Goal: Task Accomplishment & Management: Use online tool/utility

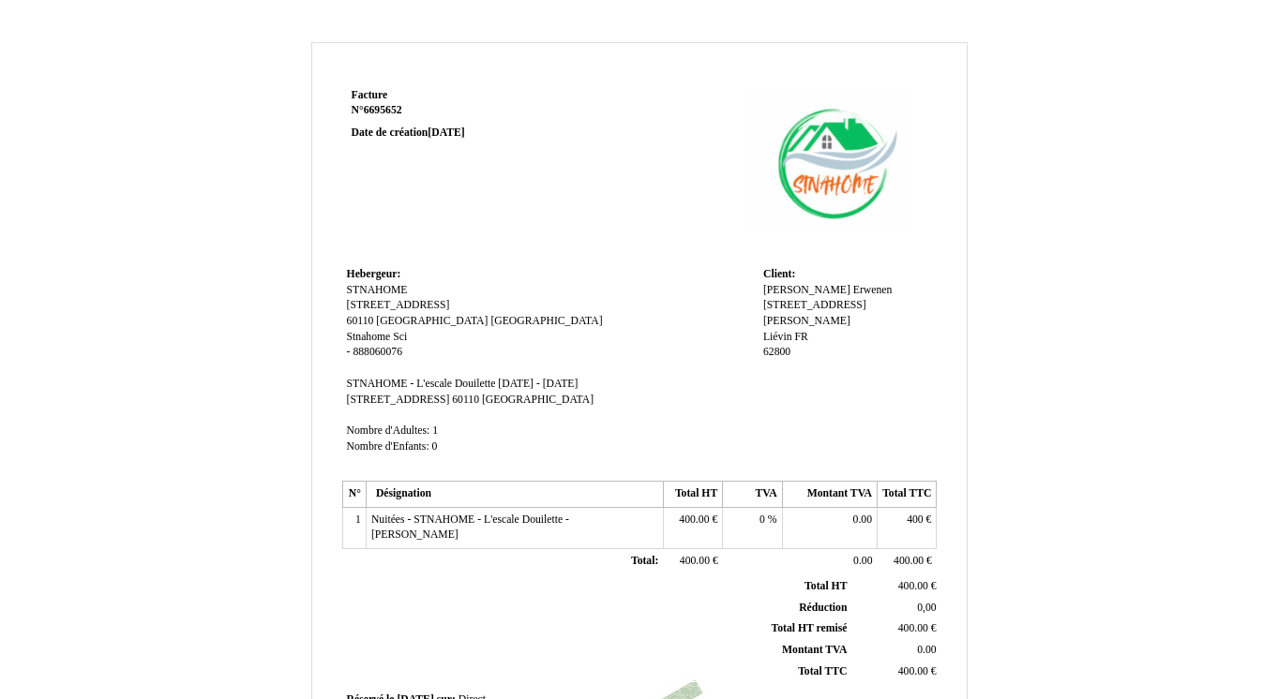
click at [430, 387] on span "STNAHOME - L'escale Douilette" at bounding box center [421, 384] width 149 height 12
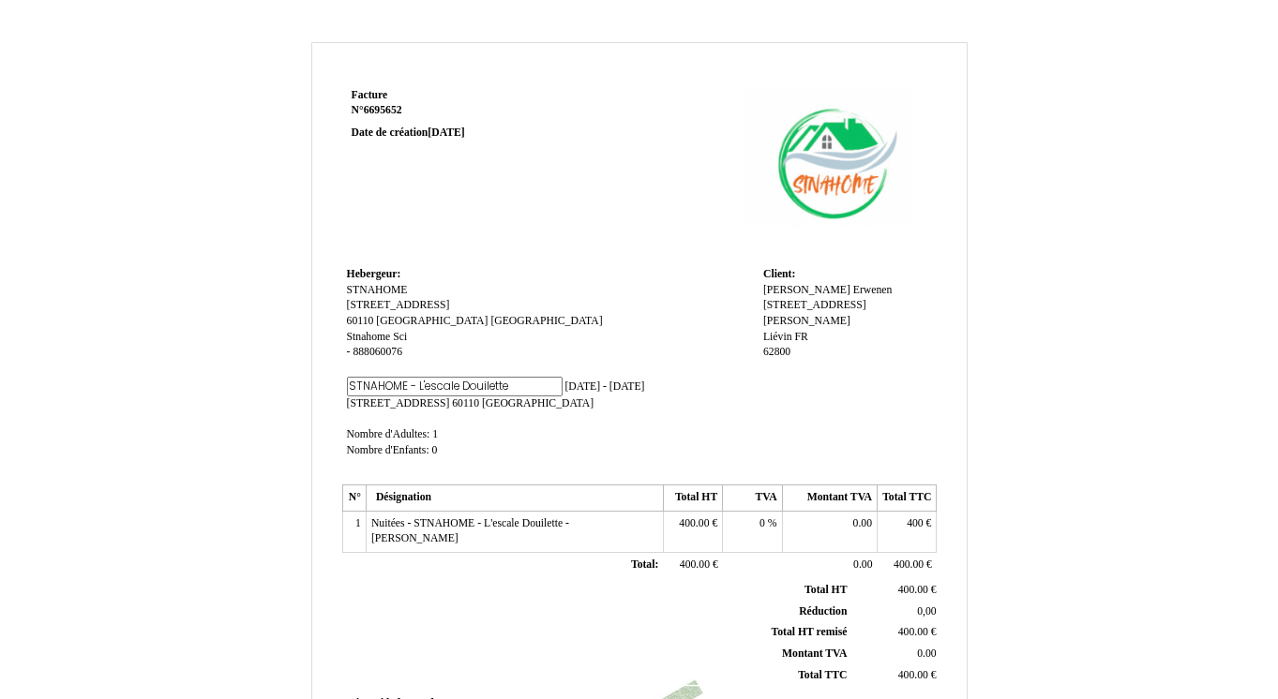
scroll to position [0, 40]
click at [397, 382] on input "STNAHOME - L'escale Douilette" at bounding box center [455, 387] width 216 height 20
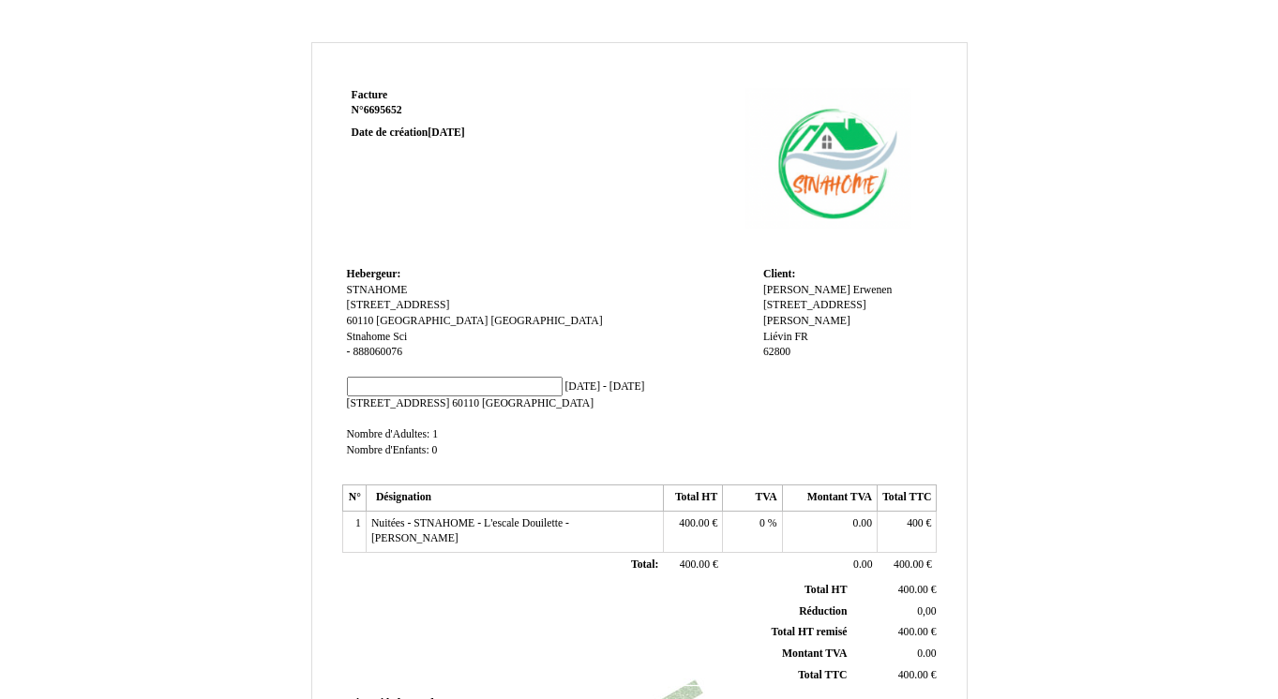
scroll to position [0, 0]
type input "fleur de Liévin"
click at [564, 391] on span "[DATE] - [DATE]" at bounding box center [604, 387] width 80 height 12
click at [443, 387] on input "[DATE] - [DATE]" at bounding box center [522, 387] width 216 height 20
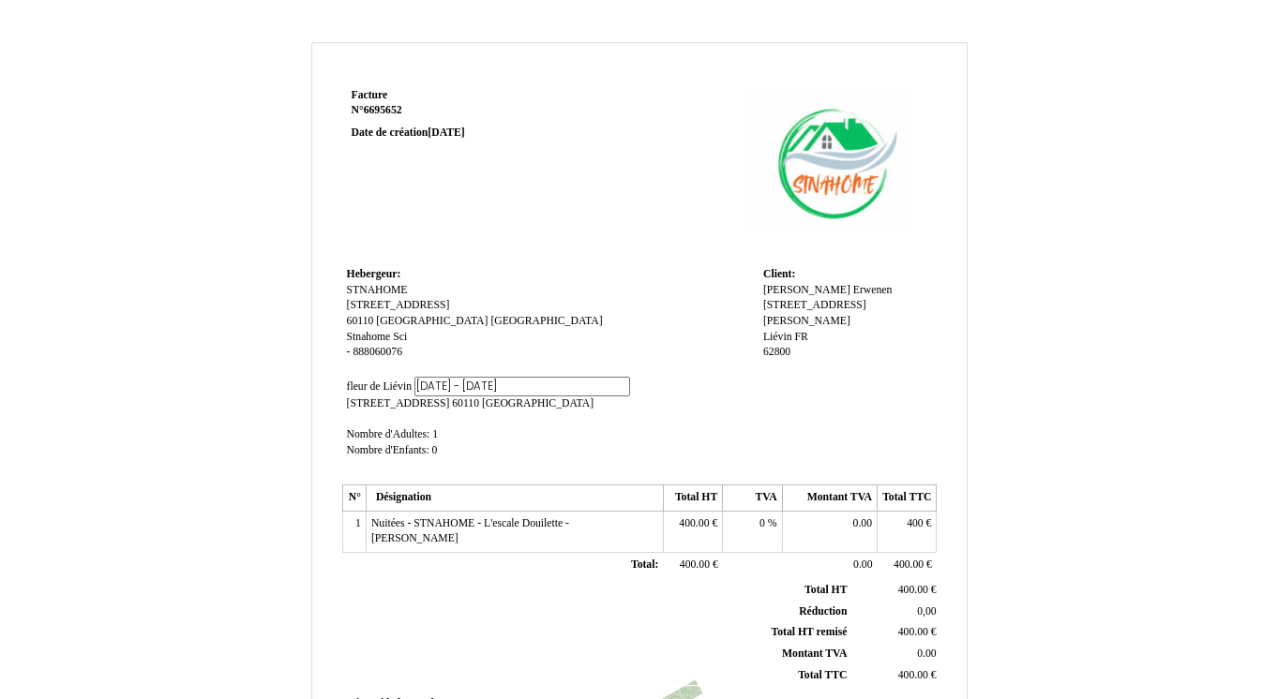
click at [443, 387] on input "[DATE] - [DATE]" at bounding box center [522, 387] width 216 height 20
click at [435, 388] on input "[DATE] - [DATE]" at bounding box center [522, 387] width 216 height 20
drag, startPoint x: 420, startPoint y: 390, endPoint x: 433, endPoint y: 390, distance: 13.1
click at [433, 390] on input "[DATE] - [DATE]" at bounding box center [522, 387] width 216 height 20
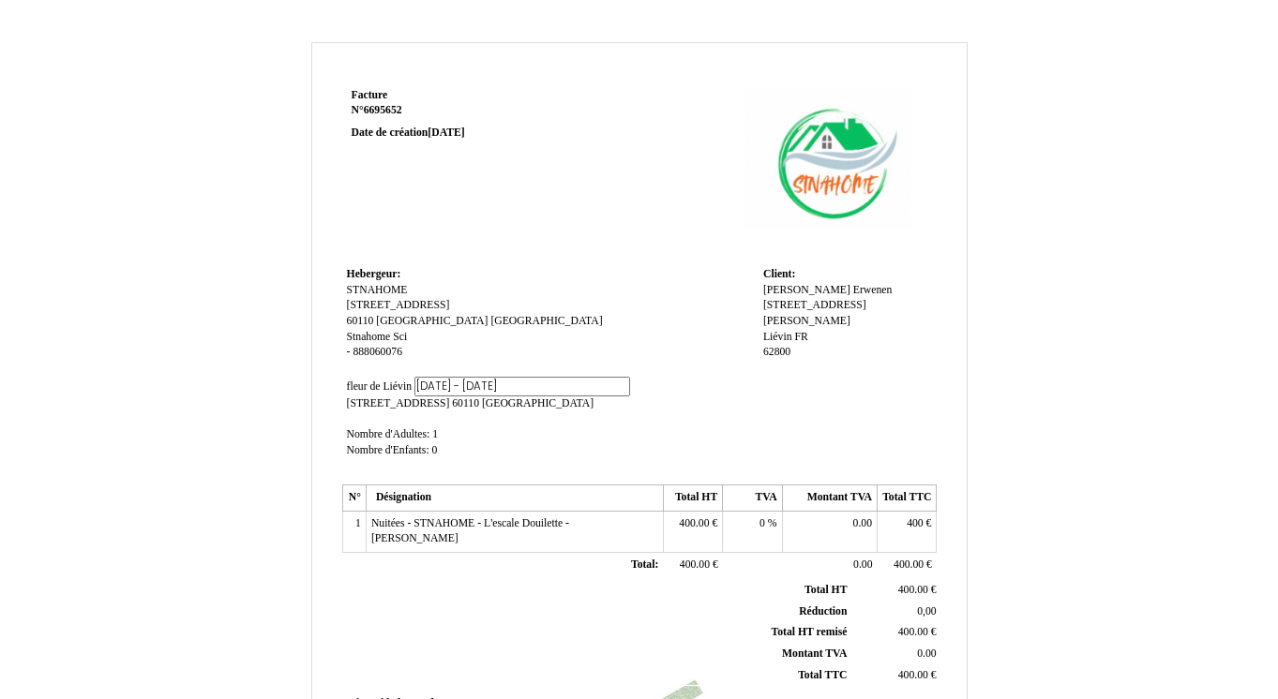
scroll to position [0, 140]
click at [539, 441] on td "Hebergeur: Hebergeur: STNAHOME STNAHOME [STREET_ADDRESS][GEOGRAPHIC_DATA] [GEOG…" at bounding box center [550, 370] width 416 height 217
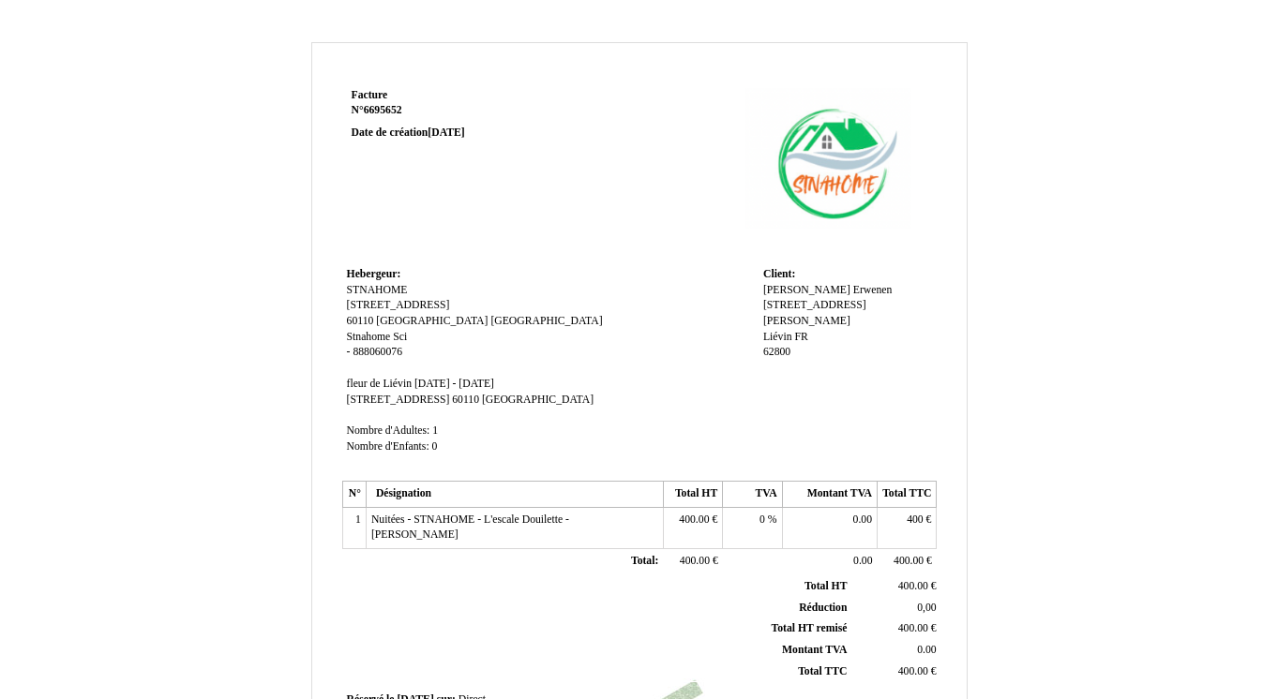
click at [436, 389] on span "[DATE] - [DATE]" at bounding box center [454, 384] width 80 height 12
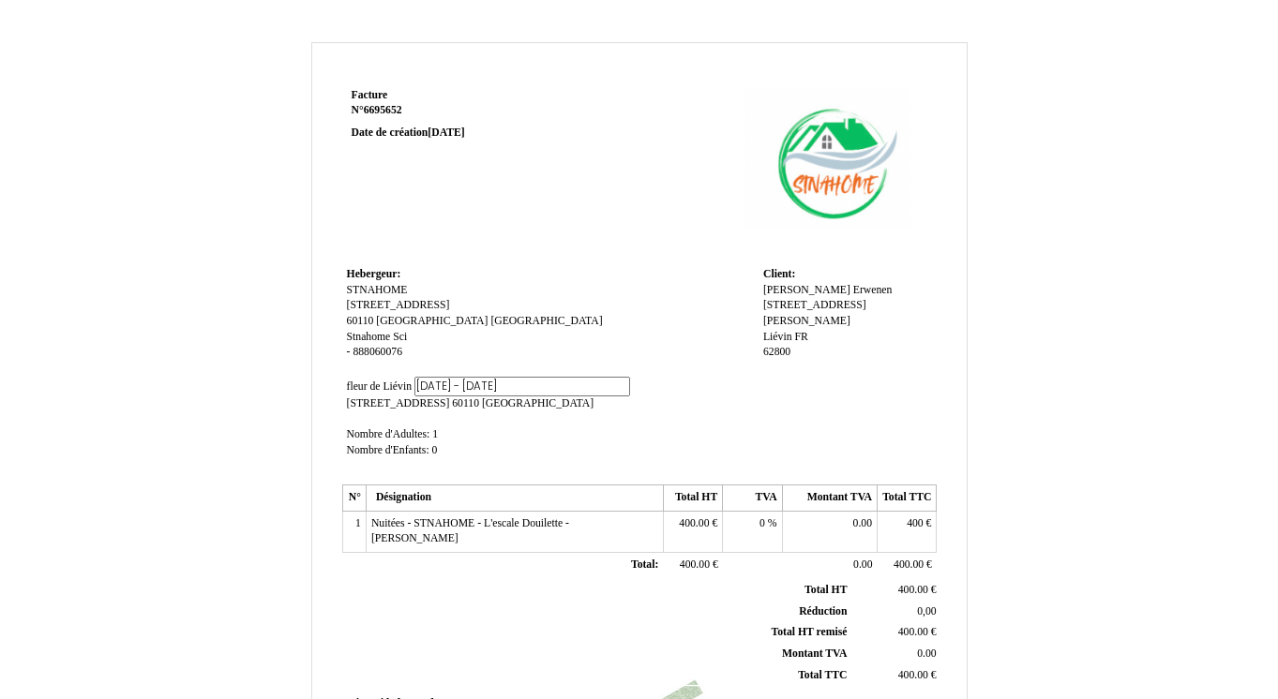
click at [514, 488] on th "Désignation" at bounding box center [514, 499] width 297 height 26
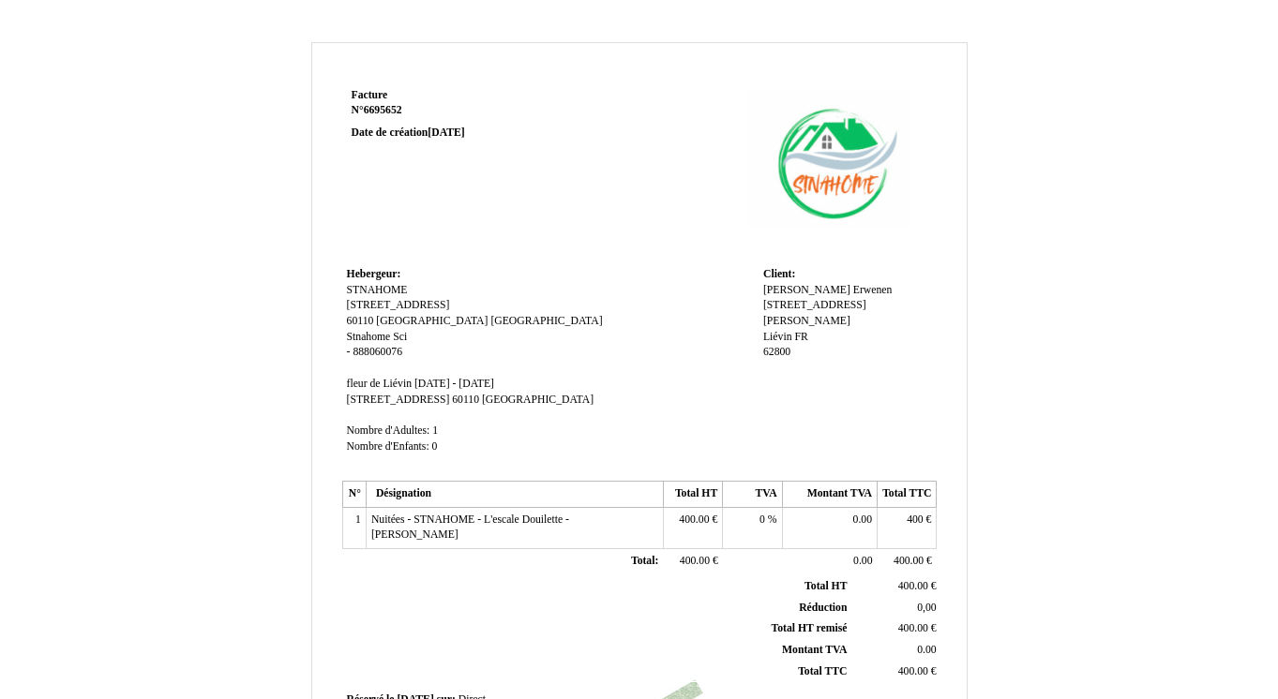
click at [410, 384] on span "fleur de Liévin" at bounding box center [379, 384] width 65 height 12
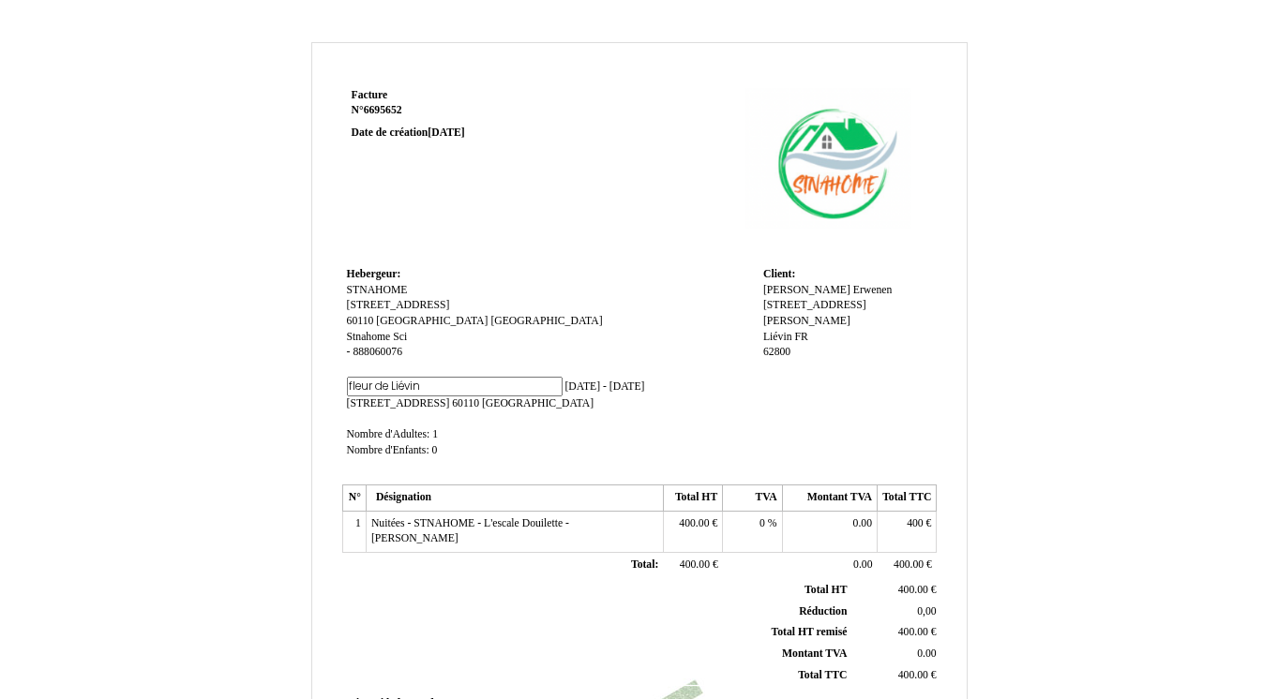
click at [564, 388] on span "[DATE] - [DATE]" at bounding box center [604, 387] width 80 height 12
click at [430, 388] on input "[DATE] - [DATE]" at bounding box center [522, 387] width 216 height 20
click at [501, 447] on td "Hebergeur: Hebergeur: STNAHOME STNAHOME [STREET_ADDRESS][GEOGRAPHIC_DATA] [GEOG…" at bounding box center [550, 370] width 416 height 217
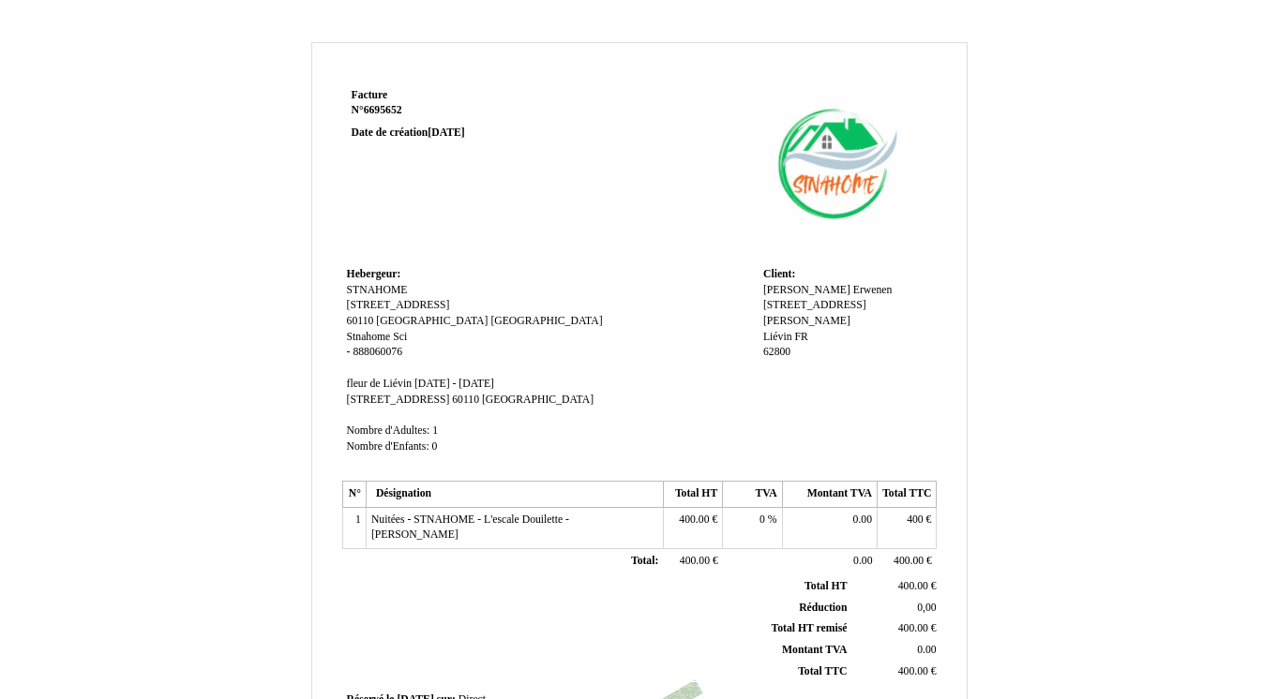
click at [494, 388] on span "[DATE] - [DATE]" at bounding box center [454, 384] width 80 height 12
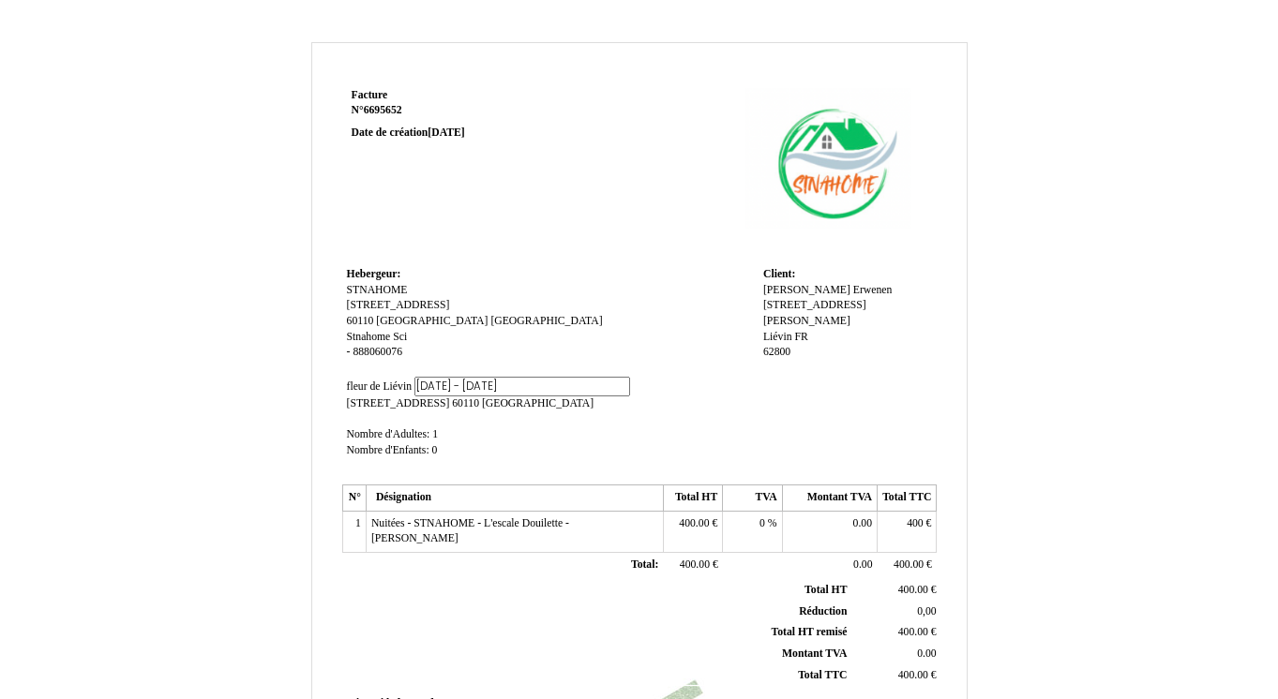
click at [438, 387] on input "[DATE] - [DATE]" at bounding box center [522, 387] width 216 height 20
type input "[DATE] - [DATE]"
click at [489, 442] on td "Hebergeur: Hebergeur: STNAHOME STNAHOME [STREET_ADDRESS][GEOGRAPHIC_DATA] [GEOG…" at bounding box center [550, 370] width 416 height 217
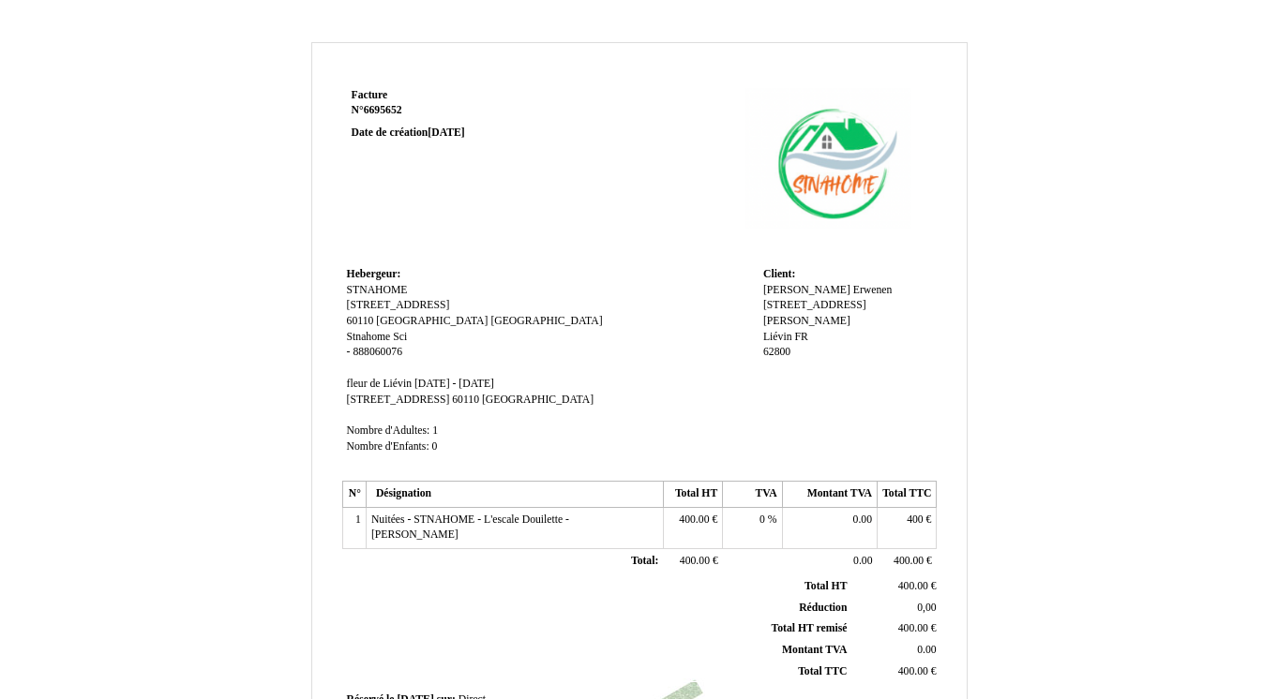
click at [520, 524] on span "Nuitées - STNAHOME - L'escale Douilette - [PERSON_NAME]" at bounding box center [470, 528] width 198 height 28
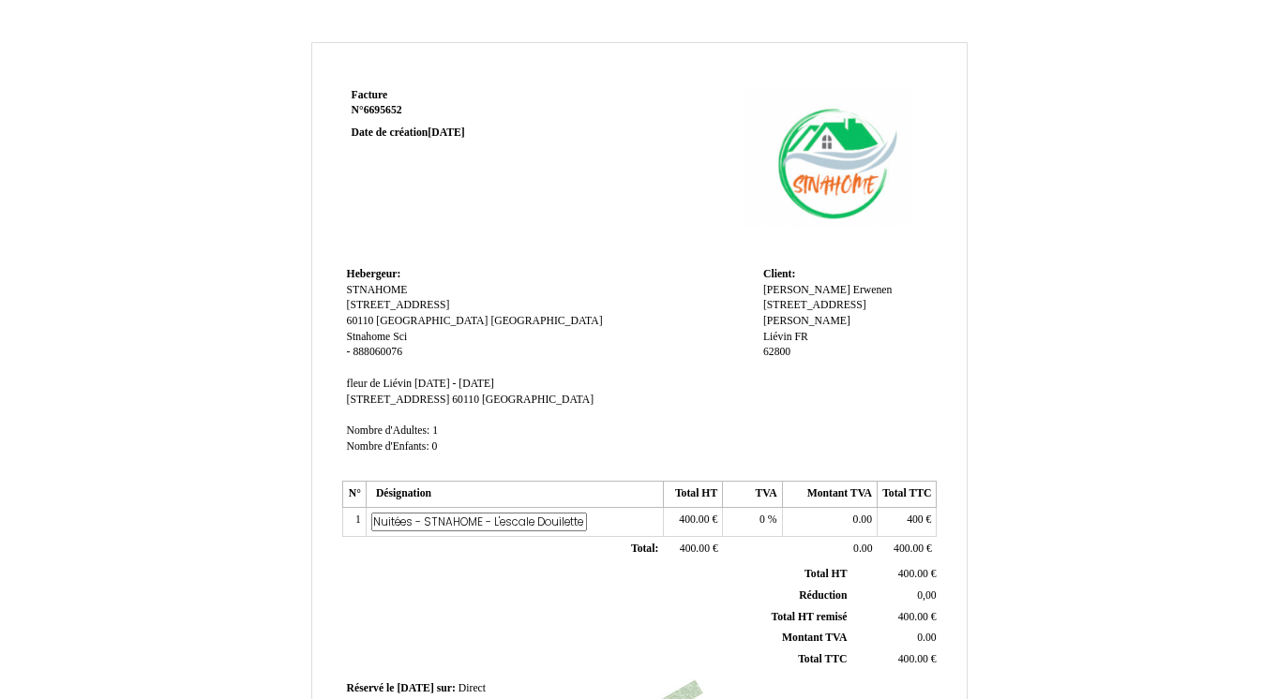
scroll to position [0, 204]
click at [414, 522] on input "Nuitées - STNAHOME - L'escale Douilette - [PERSON_NAME]" at bounding box center [479, 523] width 216 height 20
type input "Nuitées - STNAHOME - [PERSON_NAME]"
click at [473, 588] on th "Réduction Réduction" at bounding box center [598, 596] width 506 height 22
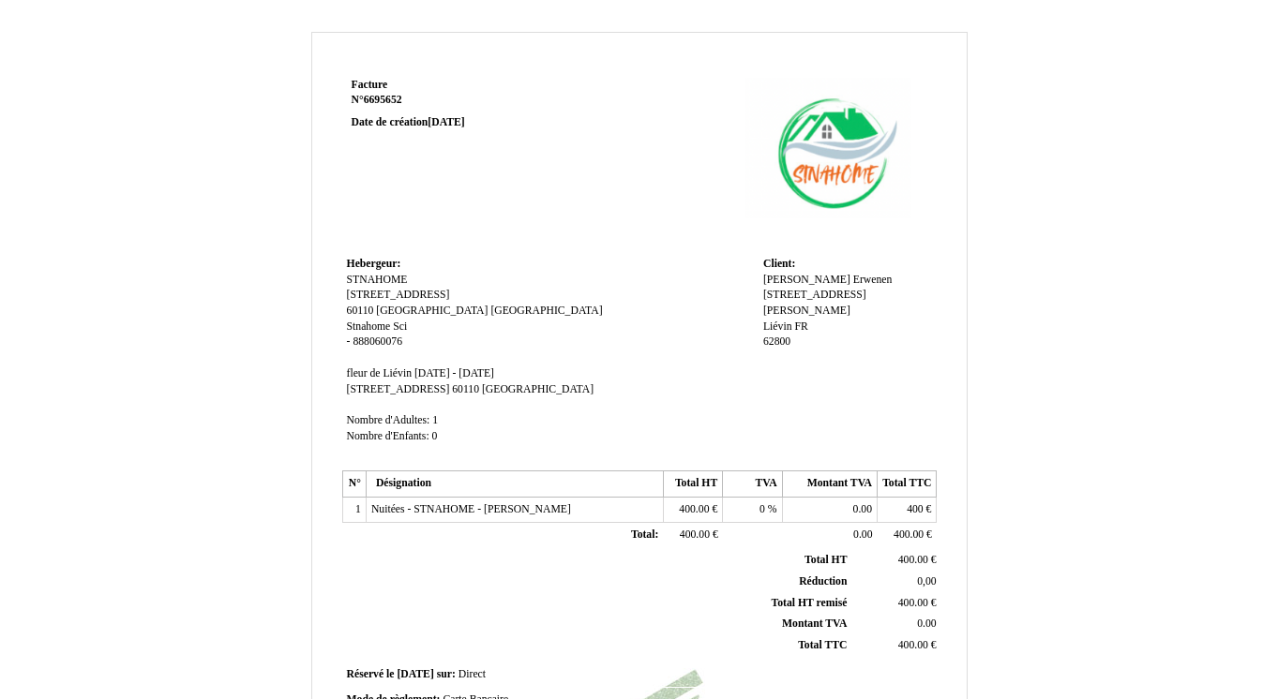
scroll to position [7, 0]
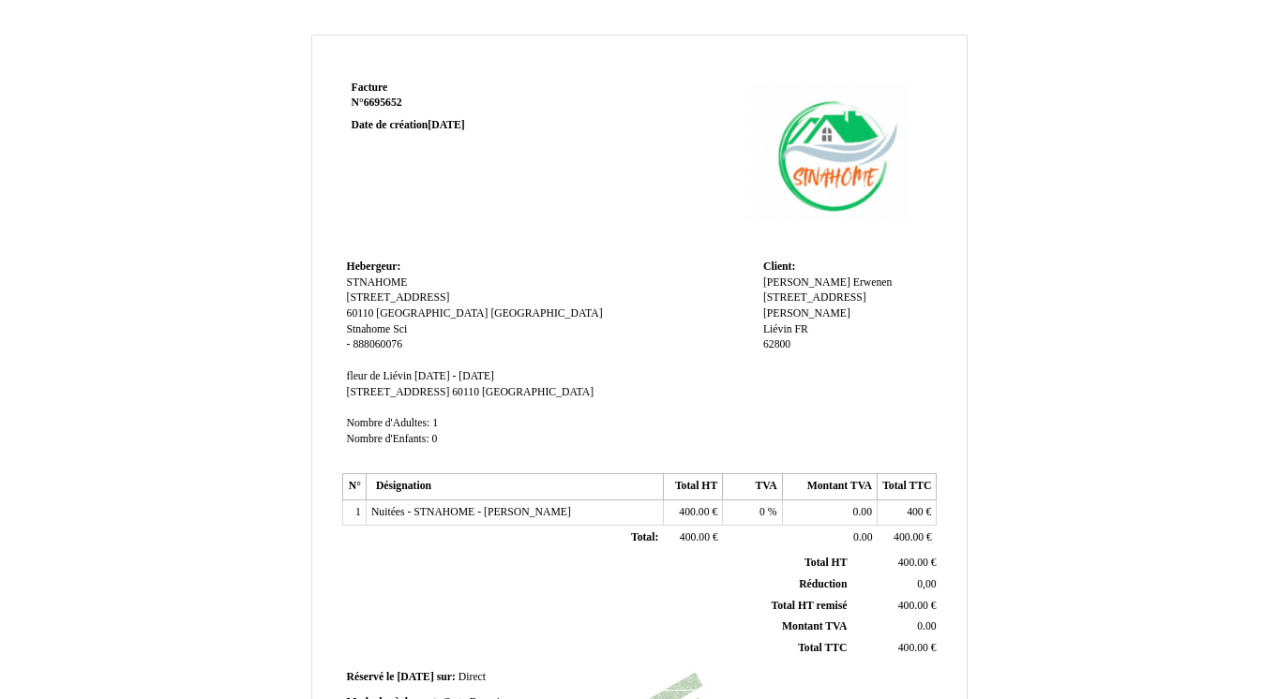
click at [376, 394] on span "[STREET_ADDRESS]" at bounding box center [398, 392] width 103 height 12
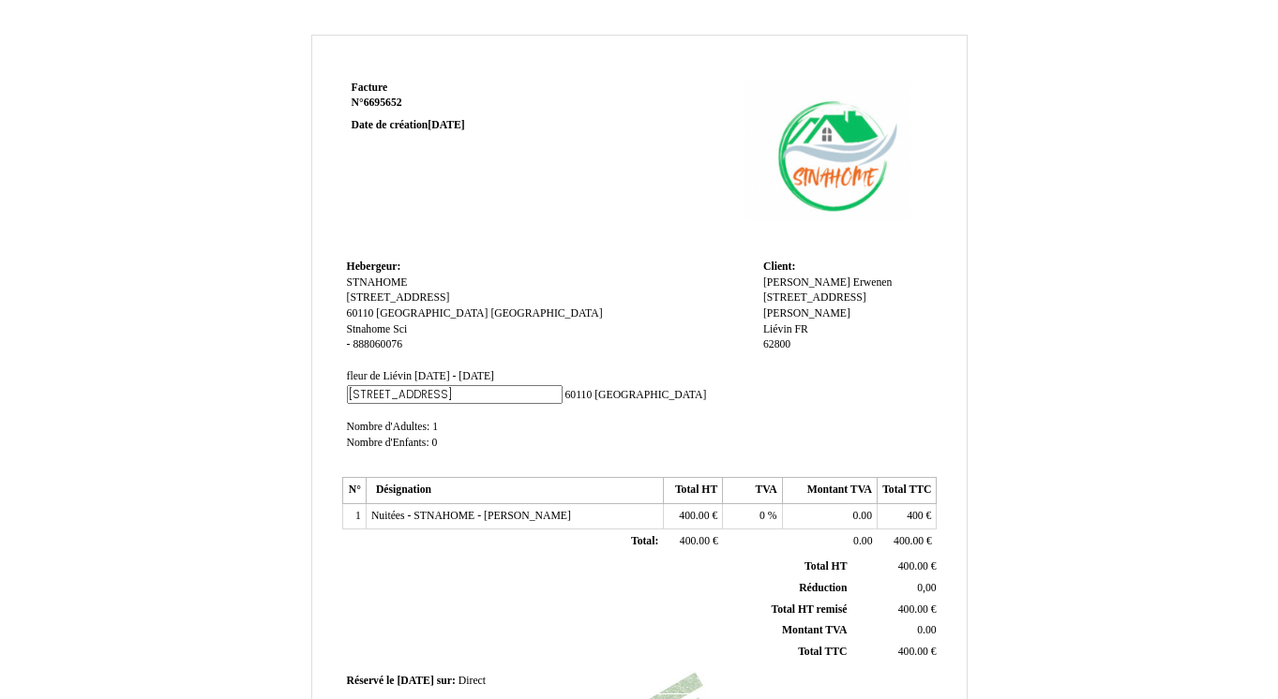
click at [376, 394] on input "[STREET_ADDRESS]" at bounding box center [455, 395] width 216 height 20
type input "[STREET_ADDRESS][PERSON_NAME]"
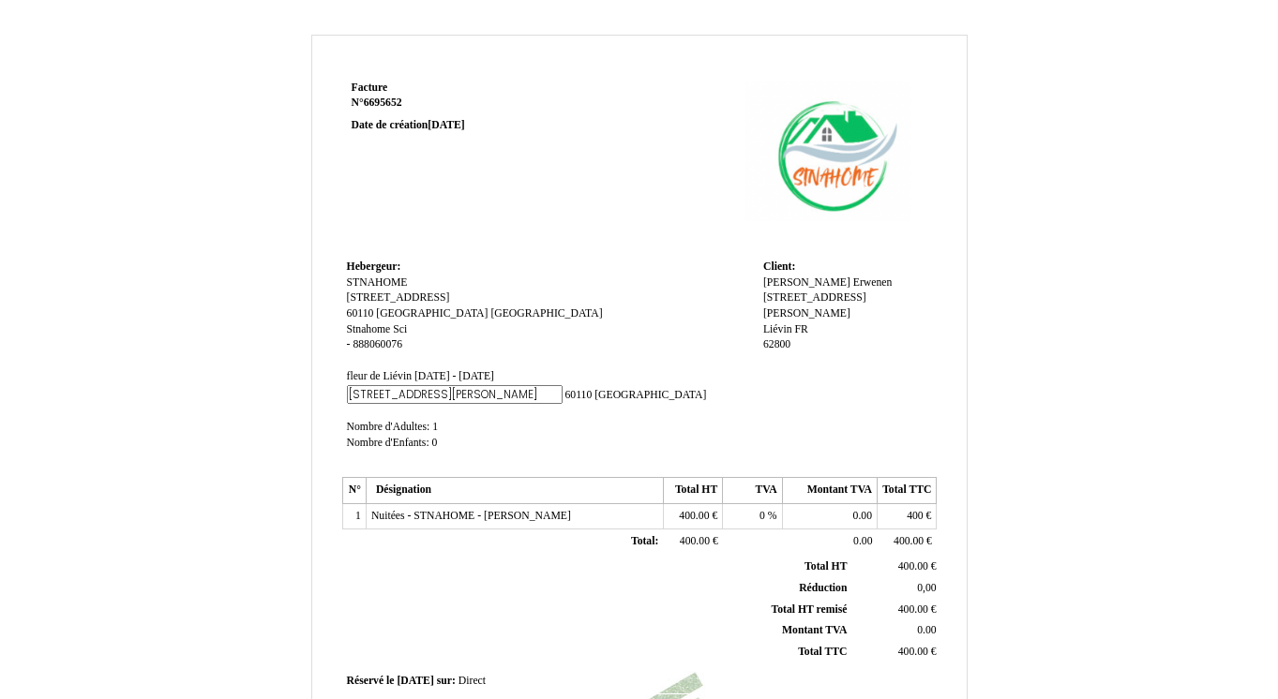
scroll to position [0, 12]
click at [564, 399] on span "60110" at bounding box center [577, 395] width 27 height 12
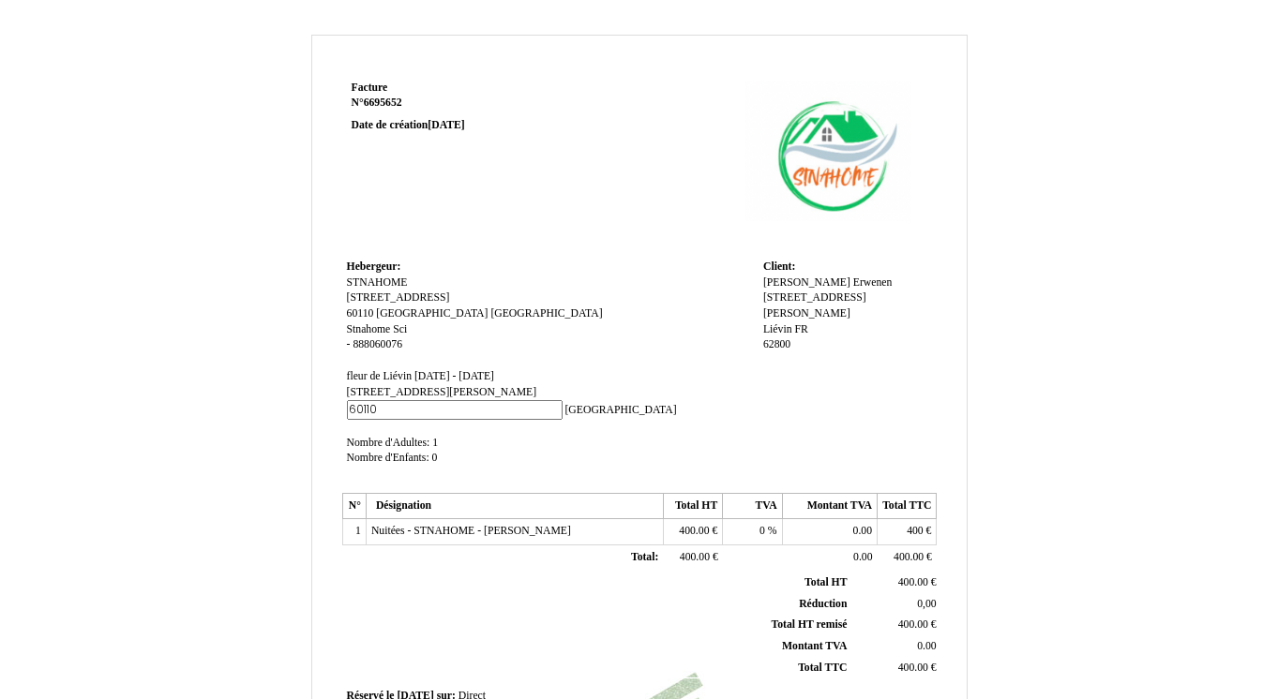
click at [489, 400] on input "60110" at bounding box center [455, 410] width 216 height 20
type input "62800"
click at [595, 386] on td "Hebergeur: [GEOGRAPHIC_DATA]: STNAHOME STNAHOME [STREET_ADDRESS] [GEOGRAPHIC_DA…" at bounding box center [550, 371] width 416 height 232
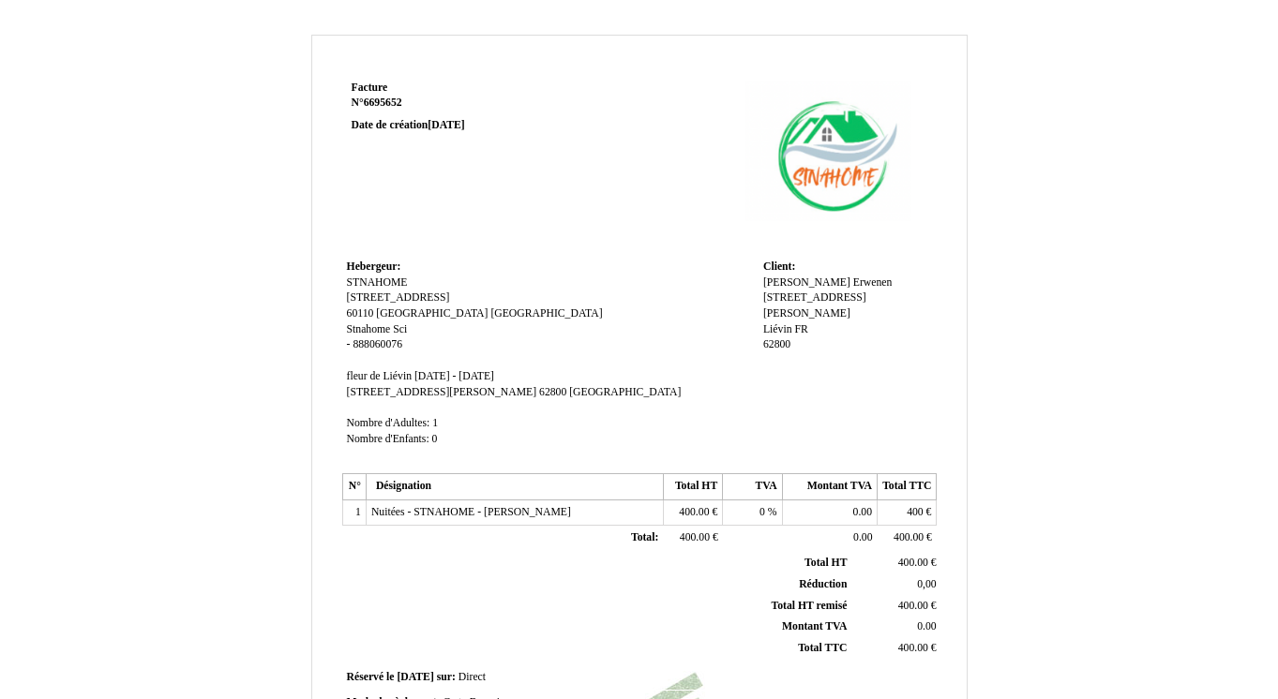
click at [569, 391] on span "[GEOGRAPHIC_DATA]" at bounding box center [625, 392] width 112 height 12
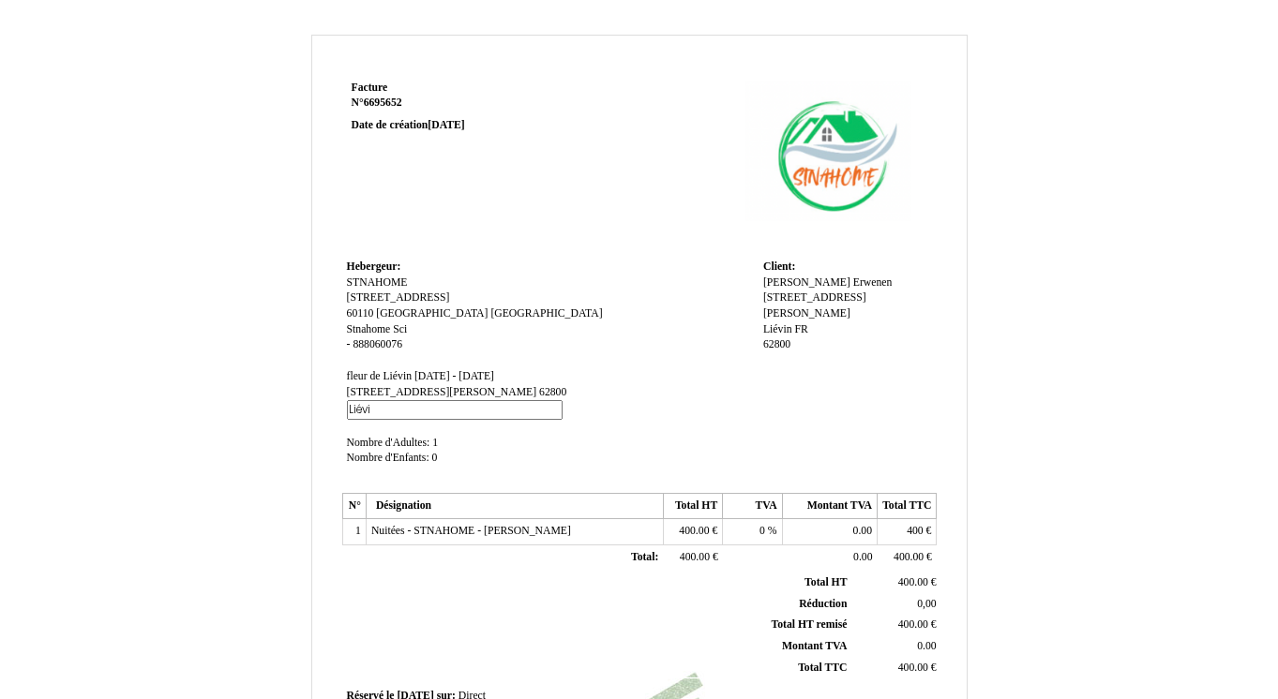
type input "Liévin"
click at [517, 431] on td "Hebergeur: [GEOGRAPHIC_DATA]: STNAHOME STNAHOME [STREET_ADDRESS] [GEOGRAPHIC_DA…" at bounding box center [550, 371] width 416 height 232
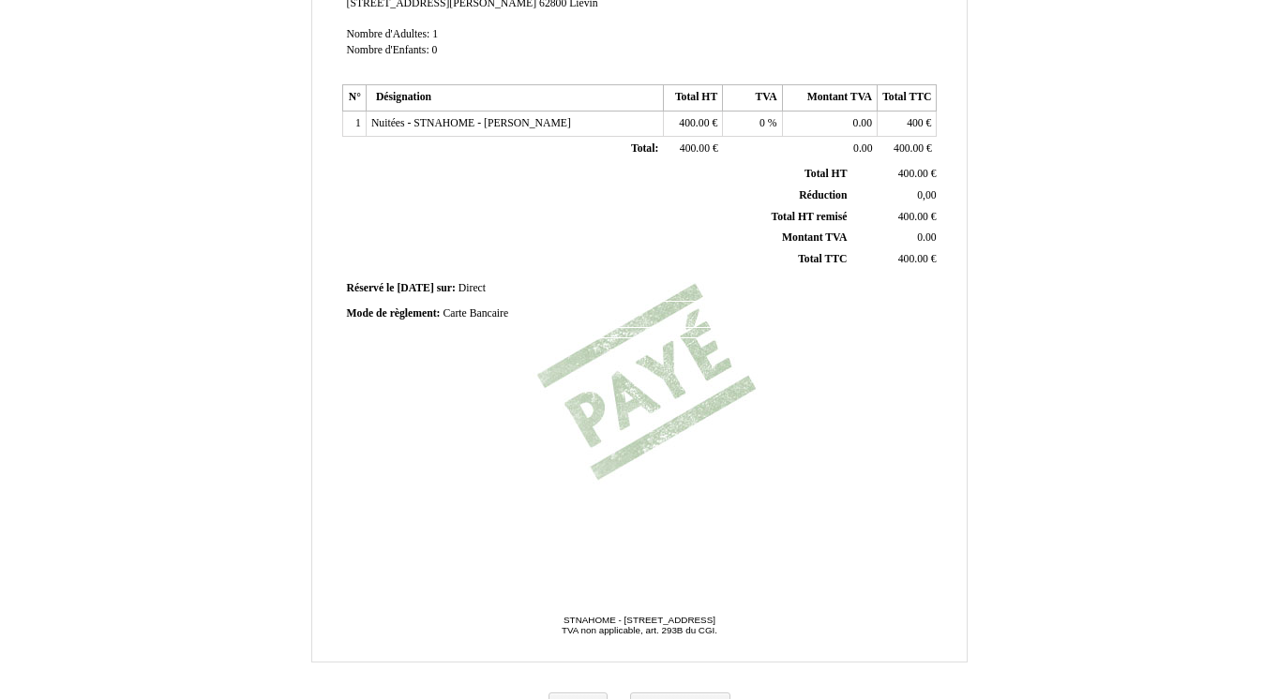
scroll to position [432, 0]
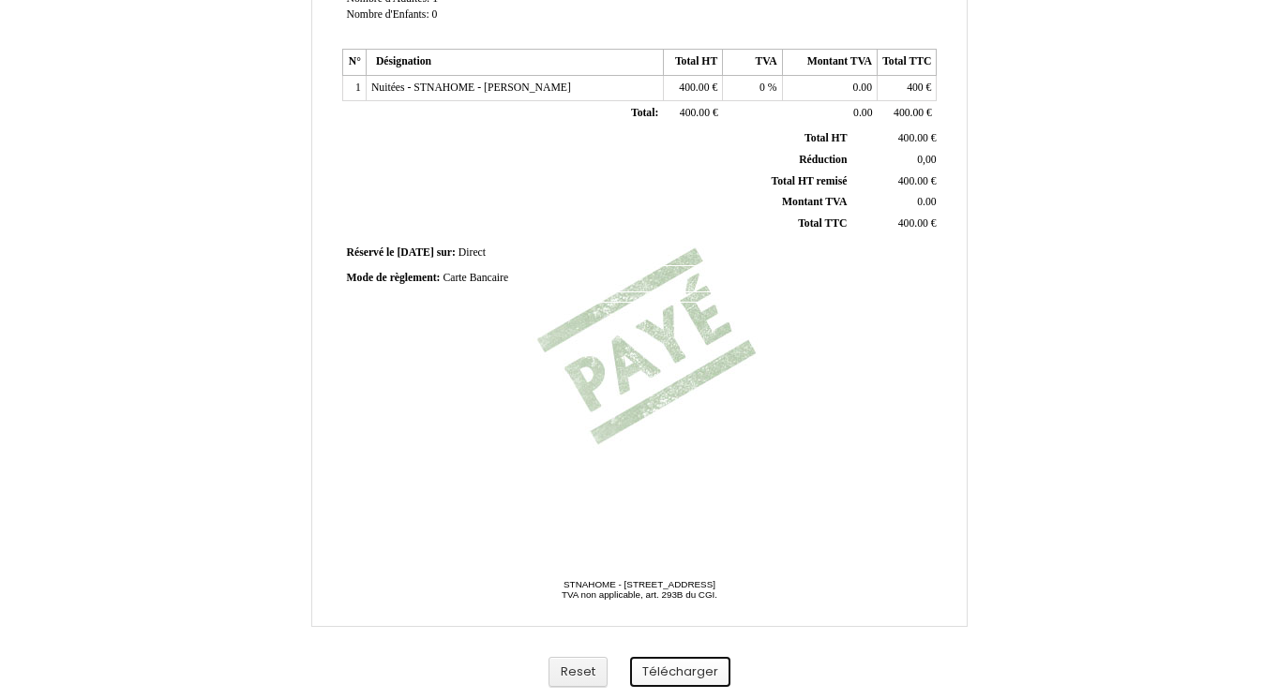
click at [688, 677] on button "Télécharger" at bounding box center [680, 672] width 100 height 31
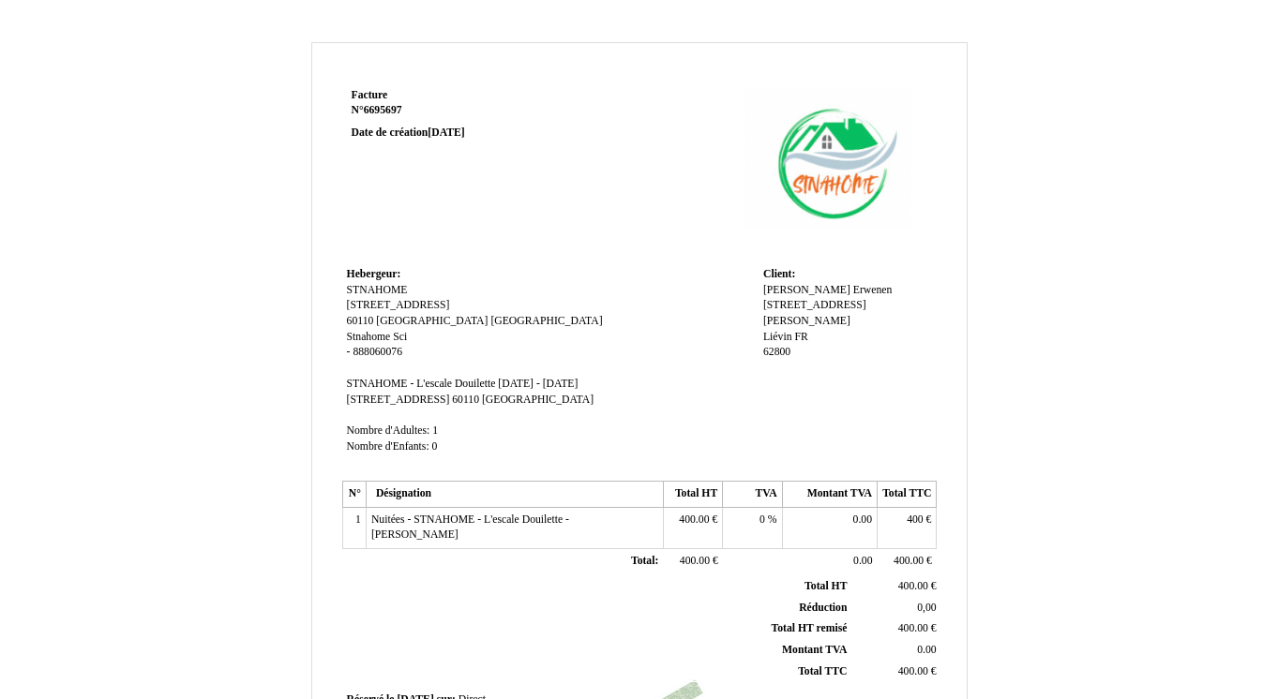
click at [462, 384] on span "STNAHOME - L'escale Douilette" at bounding box center [421, 384] width 149 height 12
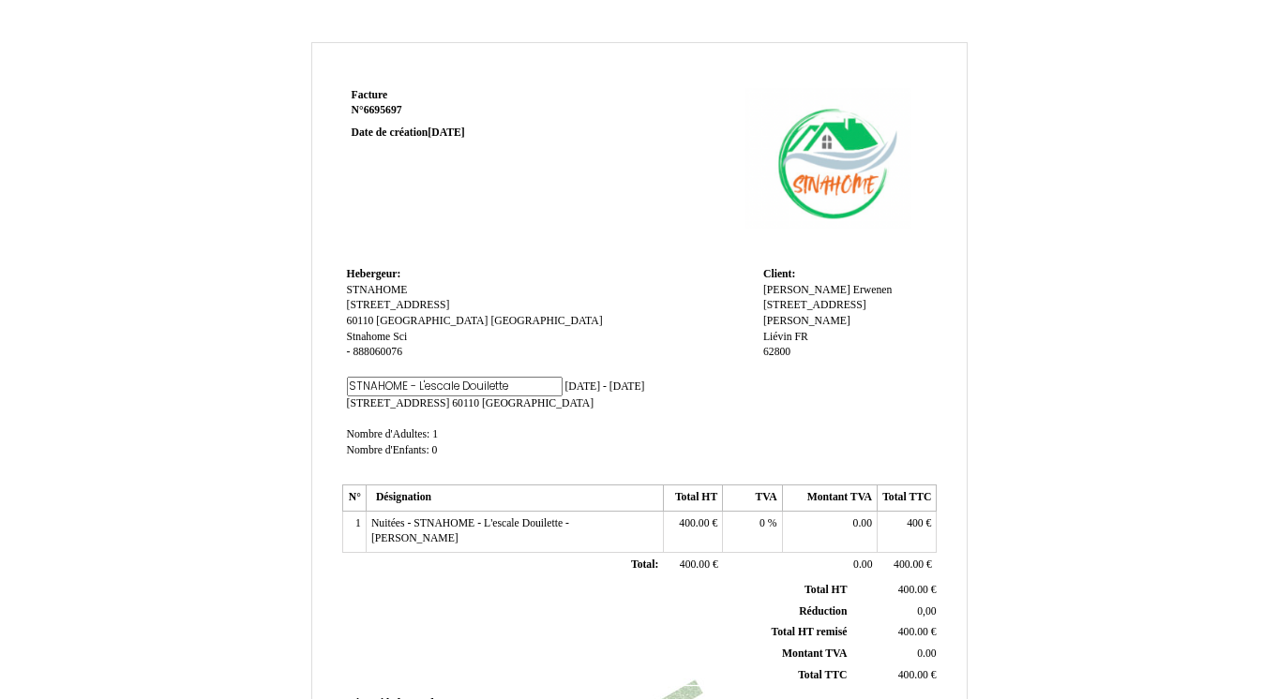
scroll to position [0, 40]
click at [412, 387] on input "STNAHOME - L'escale Douilette" at bounding box center [455, 387] width 216 height 20
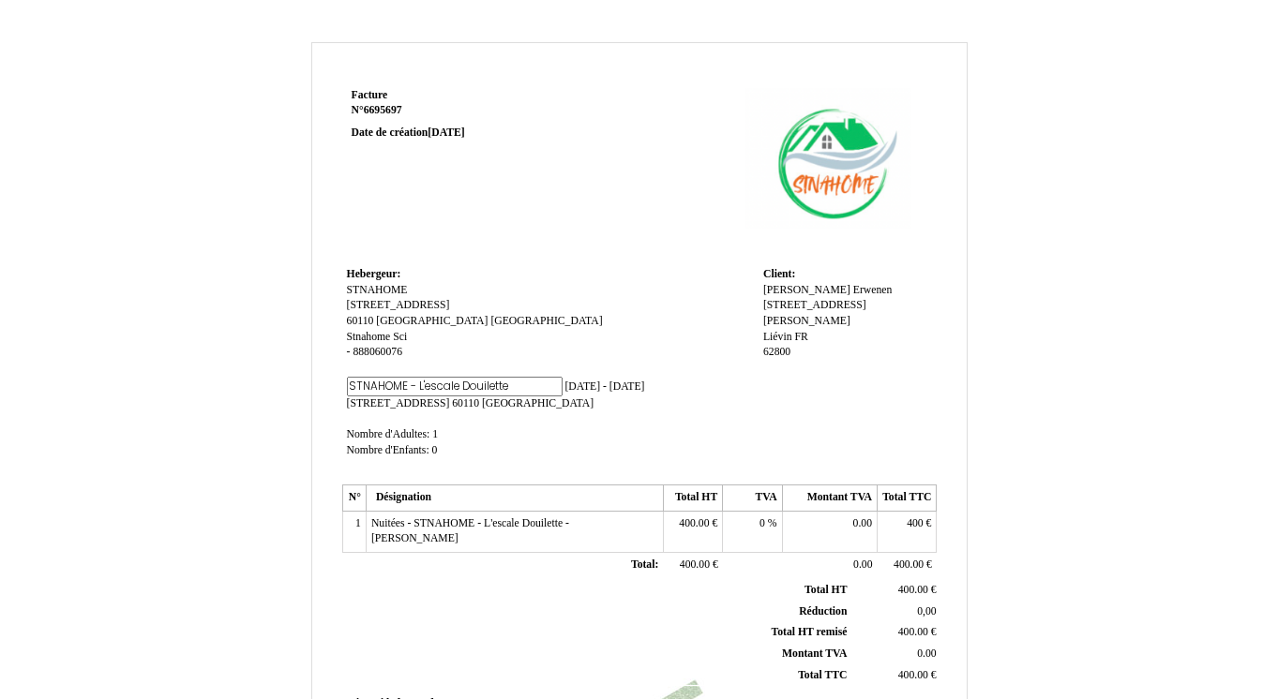
scroll to position [0, 52]
drag, startPoint x: 377, startPoint y: 386, endPoint x: 457, endPoint y: 387, distance: 79.7
click at [457, 387] on input "STNAHOME - L'escale Douilette" at bounding box center [455, 387] width 216 height 20
type input "STNAHOME - Fleur de Liévin"
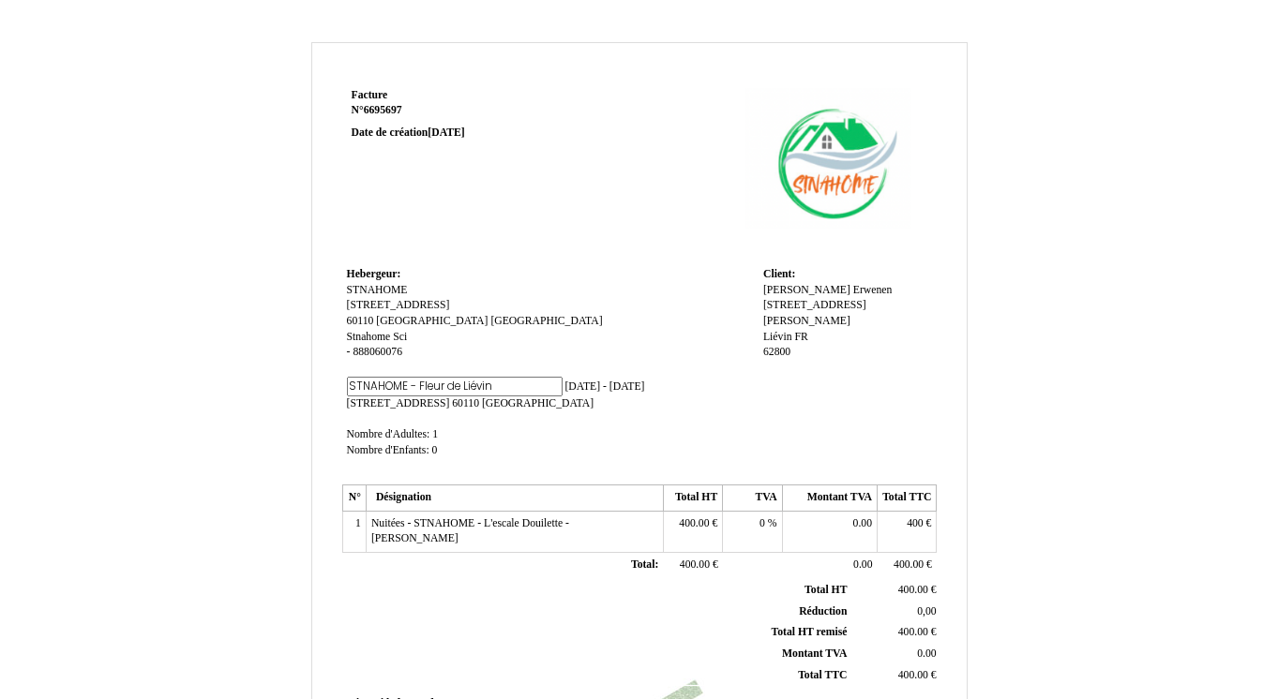
scroll to position [0, 35]
click at [564, 382] on span "lu 11 août 2025 - ma 12 août 2025" at bounding box center [604, 387] width 80 height 12
click at [542, 385] on input "lu 11 août 2025 - ma 12 août 2025" at bounding box center [595, 387] width 216 height 20
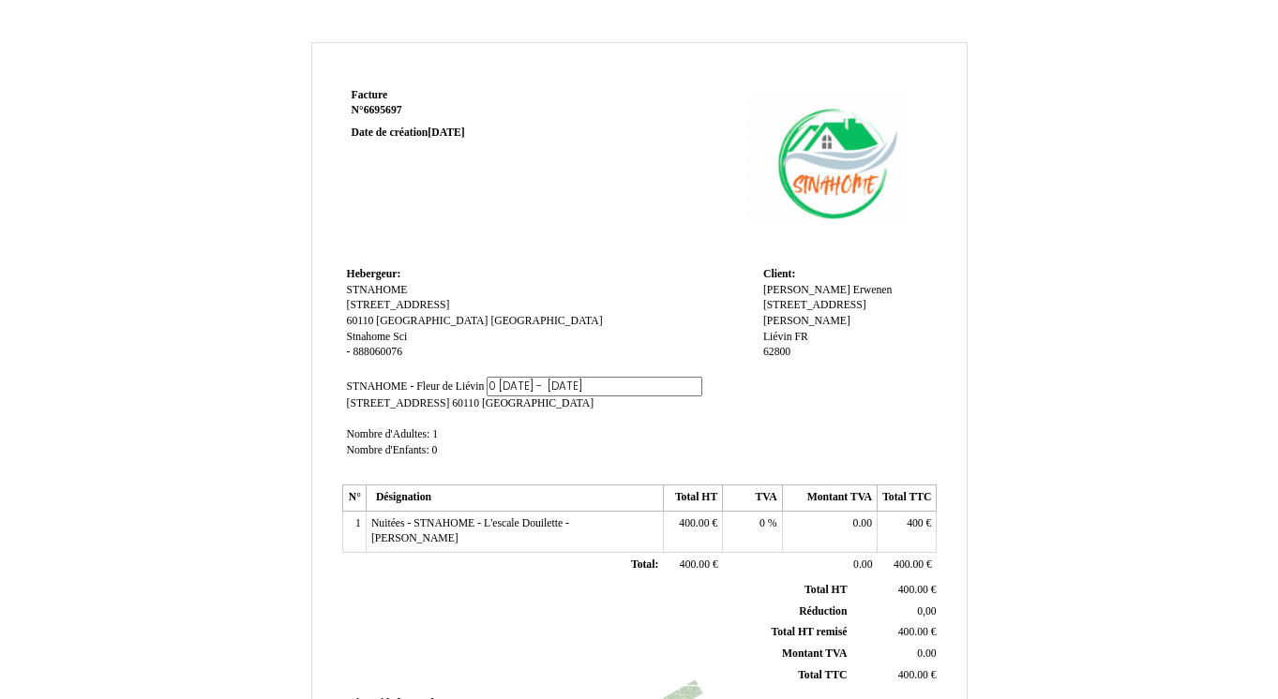
type input "01 août 2025 - 31 août 2025"
click at [385, 405] on span "[STREET_ADDRESS]" at bounding box center [398, 403] width 103 height 12
click at [385, 405] on input "[STREET_ADDRESS]" at bounding box center [455, 403] width 216 height 20
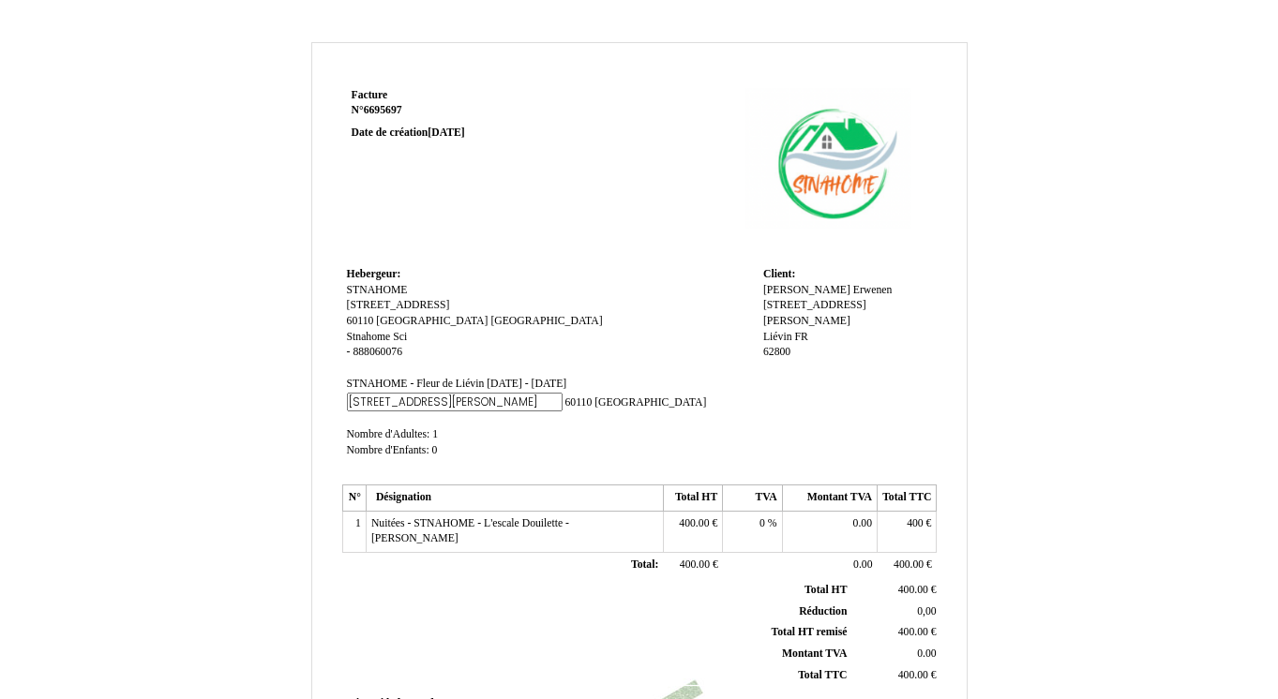
type input "[STREET_ADDRESS][PERSON_NAME]"
click at [471, 404] on span "38 Rue nationale 38 Rue nationale 60110 60110 Amblainville Amblainville" at bounding box center [527, 403] width 360 height 12
click at [539, 404] on span "60110" at bounding box center [552, 400] width 27 height 12
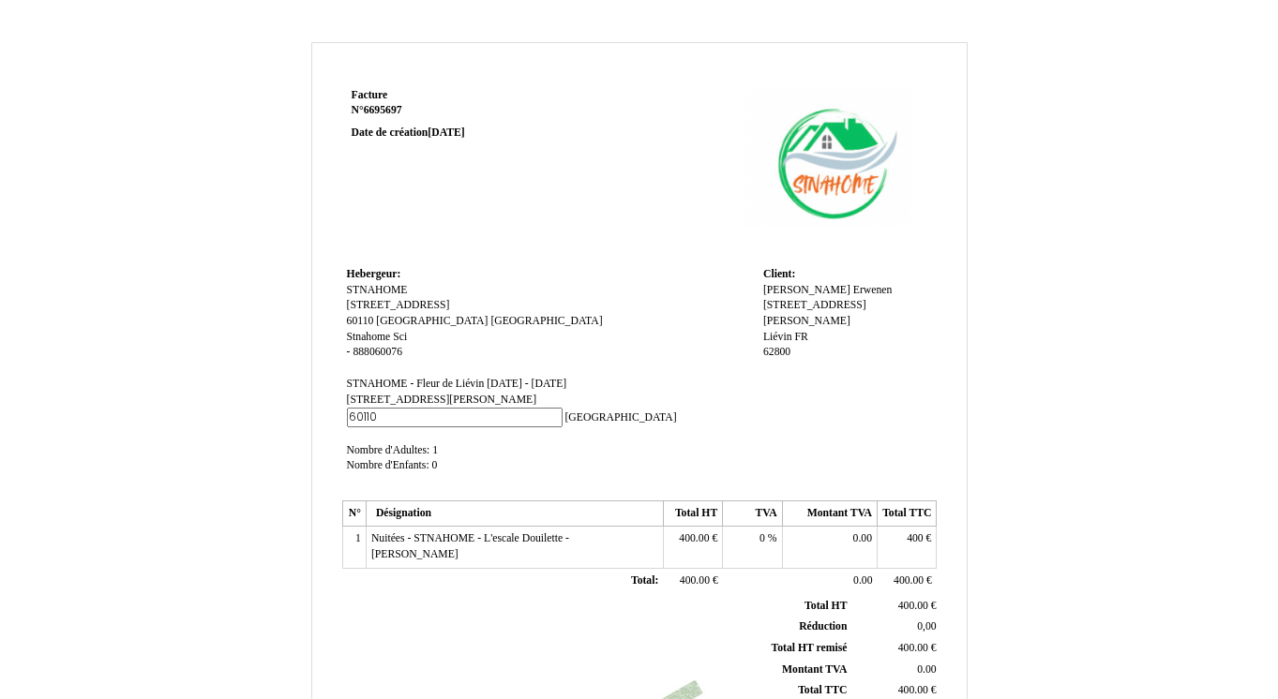
click at [471, 408] on input "60110" at bounding box center [455, 418] width 216 height 20
type input "62800"
click at [597, 412] on span "[GEOGRAPHIC_DATA]" at bounding box center [620, 418] width 112 height 12
click at [561, 408] on input "[GEOGRAPHIC_DATA]" at bounding box center [455, 418] width 216 height 20
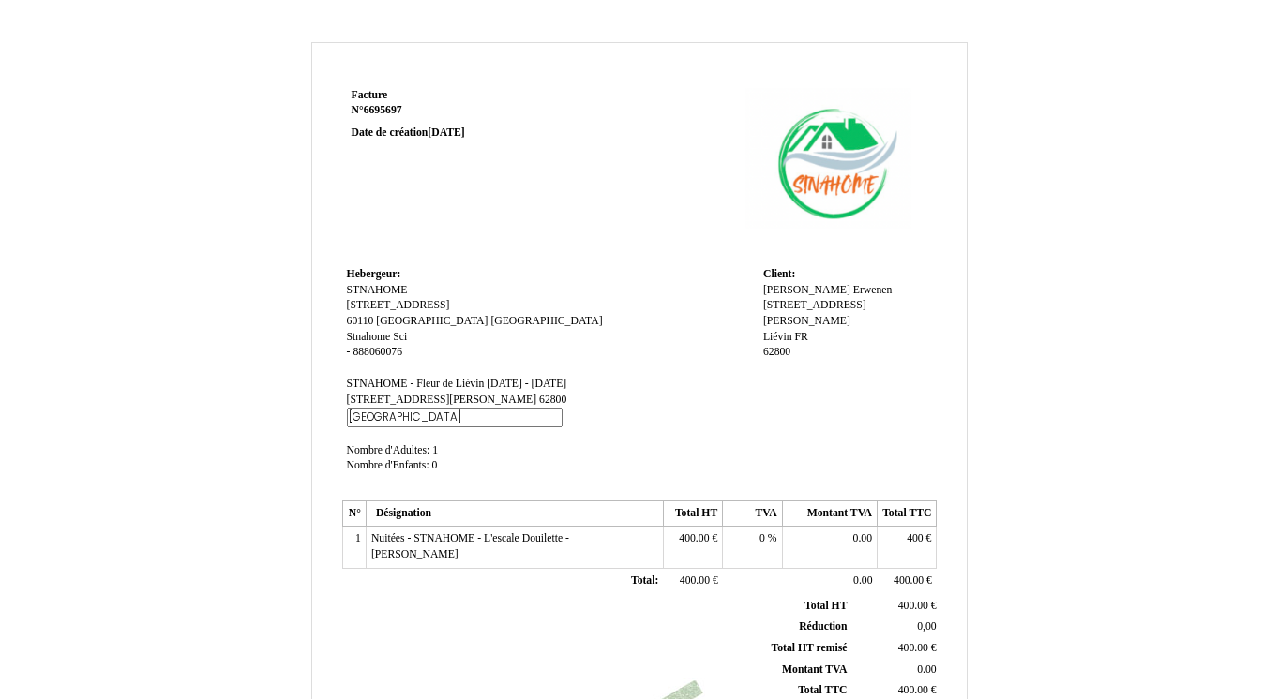
click at [561, 408] on input "[GEOGRAPHIC_DATA]" at bounding box center [455, 418] width 216 height 20
type input "Liévin"
click at [527, 532] on span "Nuitées - STNAHOME - L'escale Douilette - [PERSON_NAME]" at bounding box center [470, 546] width 198 height 28
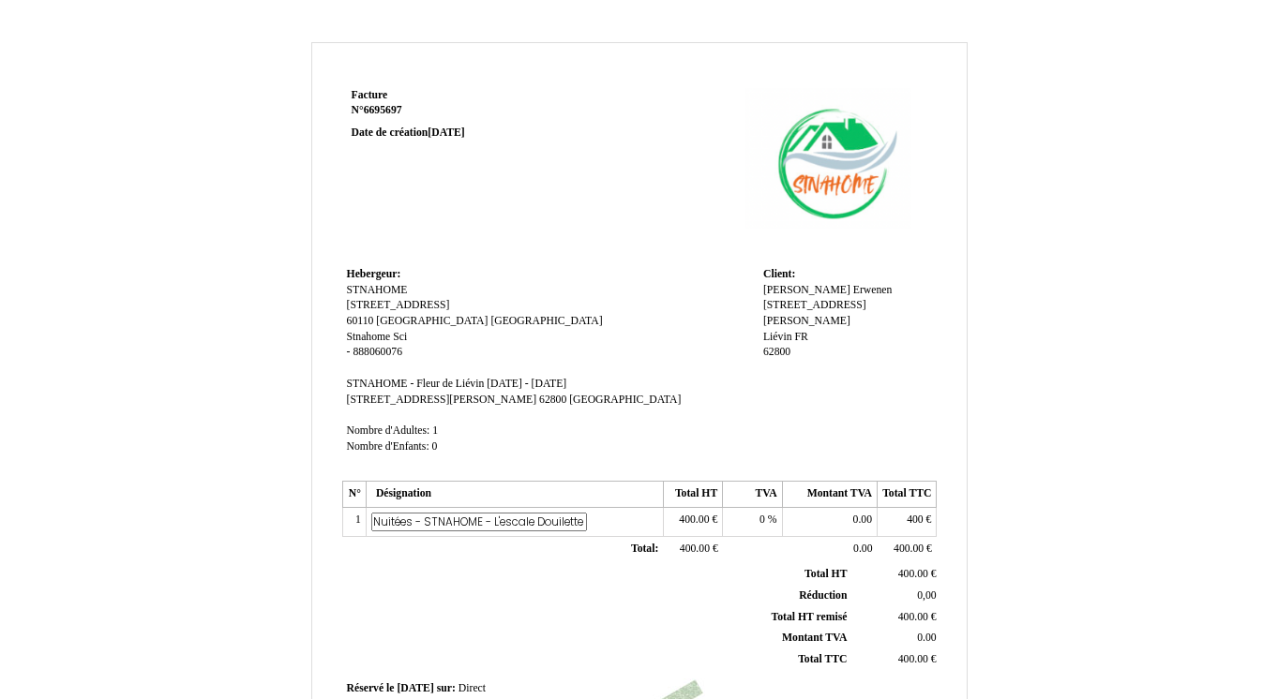
scroll to position [0, 204]
click at [388, 527] on input "Nuitées - STNAHOME - L'escale Douilette - [PERSON_NAME]" at bounding box center [479, 523] width 216 height 20
type input "Nuitées - STNAHOME - Gabriel Erwenen"
click at [478, 613] on th "Total HT remisé Total HT remisé" at bounding box center [598, 618] width 506 height 22
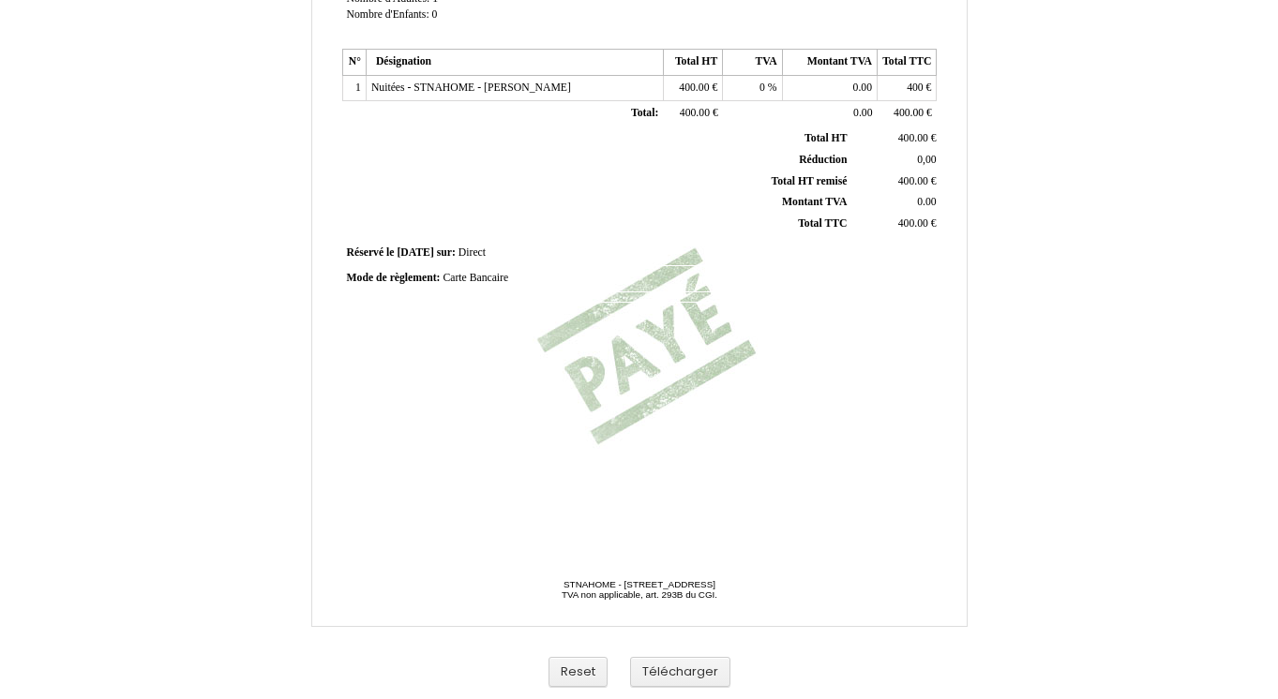
scroll to position [432, 0]
click at [423, 256] on span "[DATE]" at bounding box center [415, 253] width 37 height 12
click at [530, 508] on div "Facture Facture N° 6695697 6695697 Date de création 08 September 2025 Hebergeur…" at bounding box center [638, 94] width 601 height 886
click at [433, 250] on span "2025-09-01" at bounding box center [415, 253] width 37 height 12
click at [442, 255] on input "2025-09-01" at bounding box center [507, 256] width 220 height 20
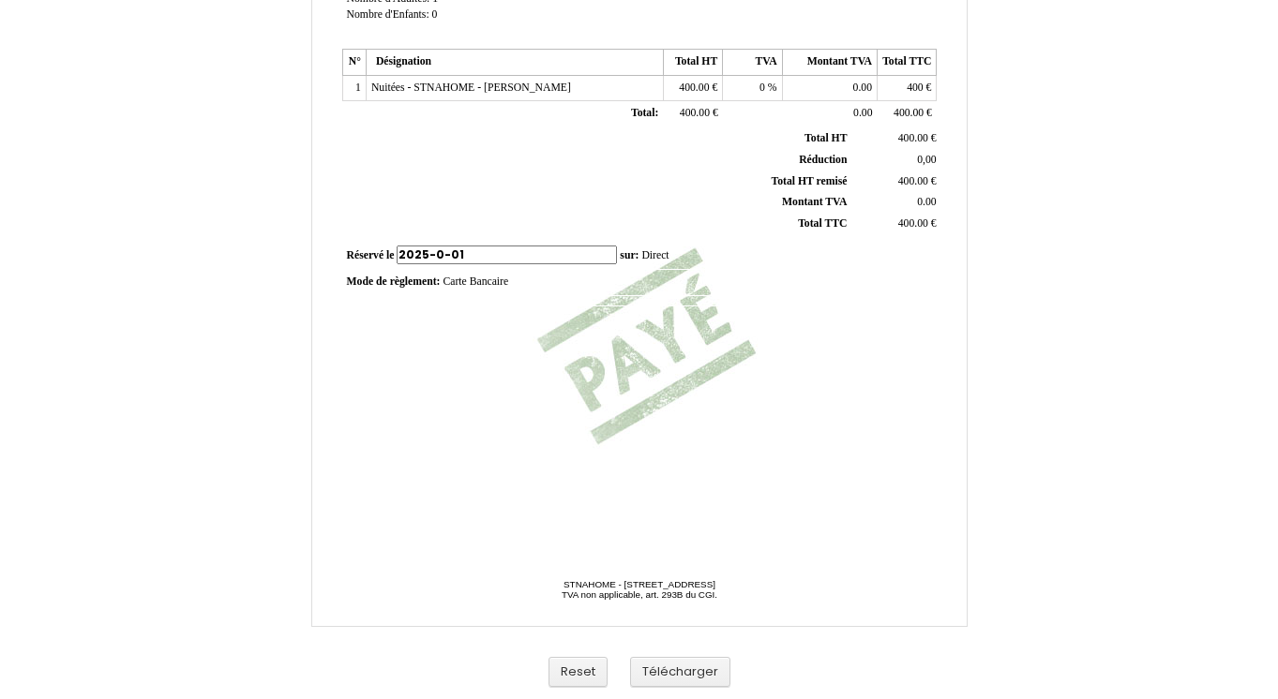
type input "2025-08-01"
click at [486, 382] on div "Facture Facture N° 6695697 6695697 Date de création 08 September 2025 Hebergeur…" at bounding box center [638, 94] width 601 height 886
click at [673, 672] on button "Télécharger" at bounding box center [680, 672] width 100 height 31
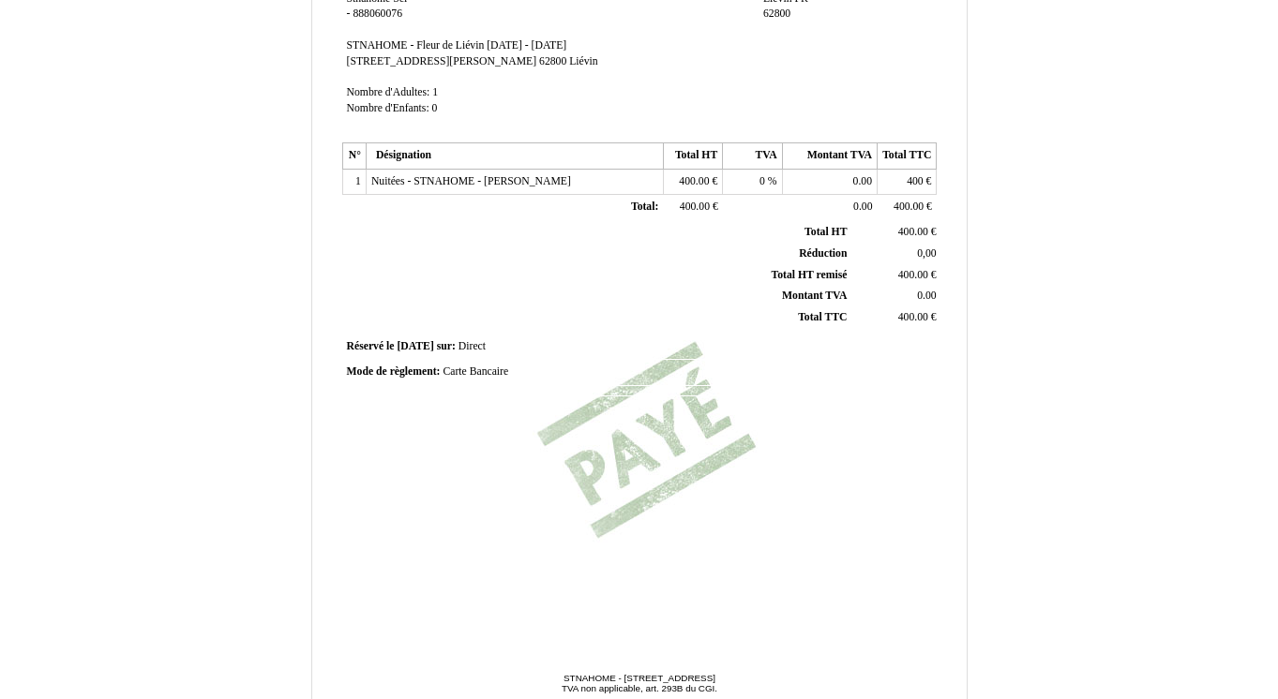
scroll to position [336, 0]
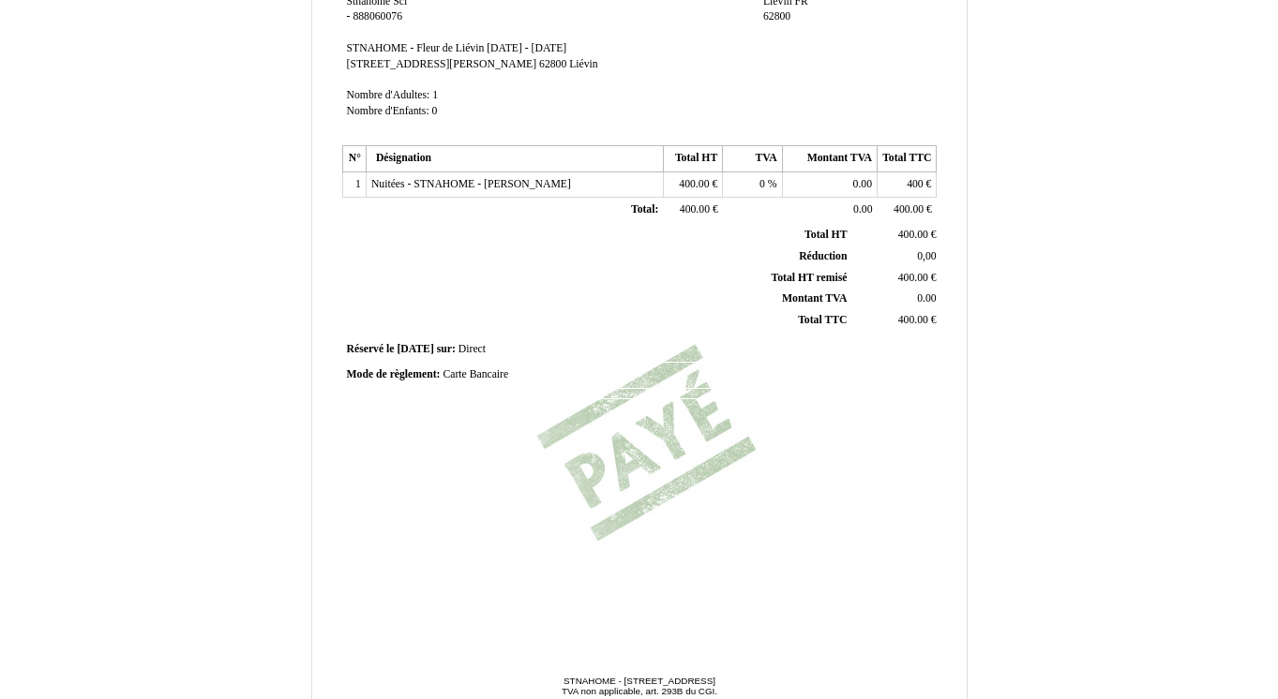
click at [433, 352] on span "2025-08-01" at bounding box center [415, 349] width 37 height 12
click at [436, 352] on input "2025-08-01" at bounding box center [507, 352] width 220 height 20
click at [470, 352] on input "2025-08-01" at bounding box center [507, 352] width 220 height 20
click at [447, 352] on input "2025-08-08" at bounding box center [507, 352] width 220 height 20
click at [652, 481] on div "Facture Facture N° 6695697 6695697 Date de création 08 September 2025 Hebergeur…" at bounding box center [638, 191] width 601 height 886
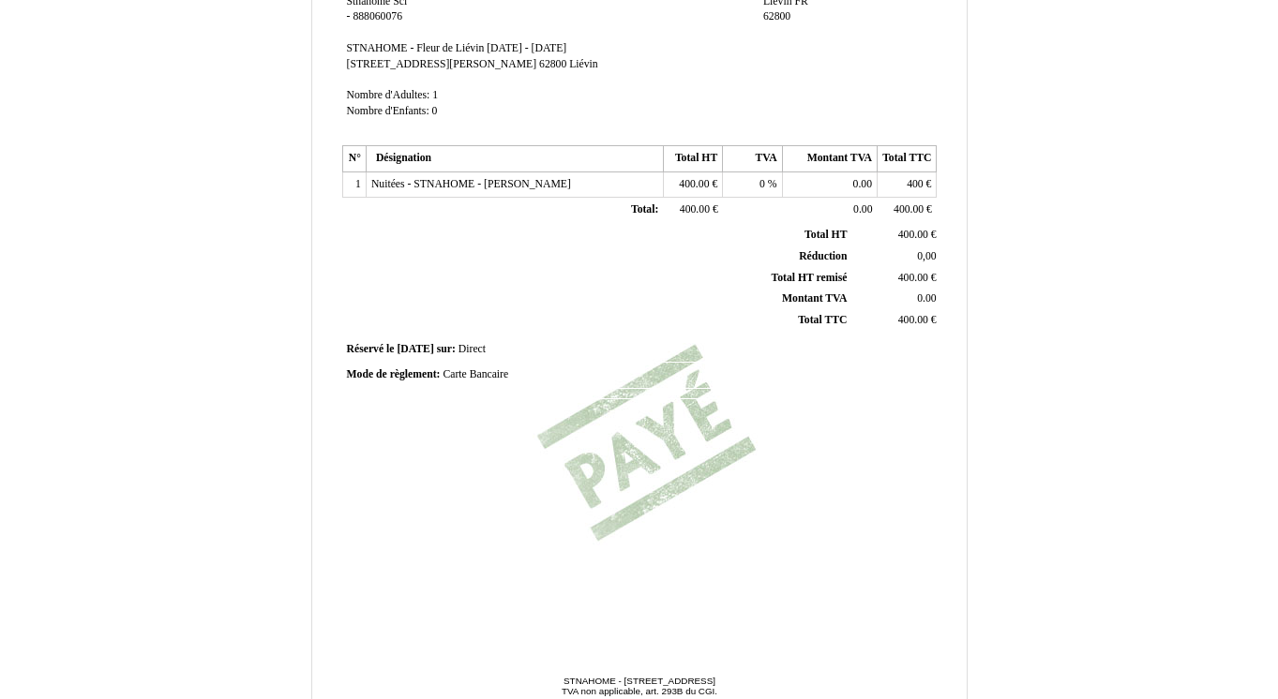
scroll to position [432, 0]
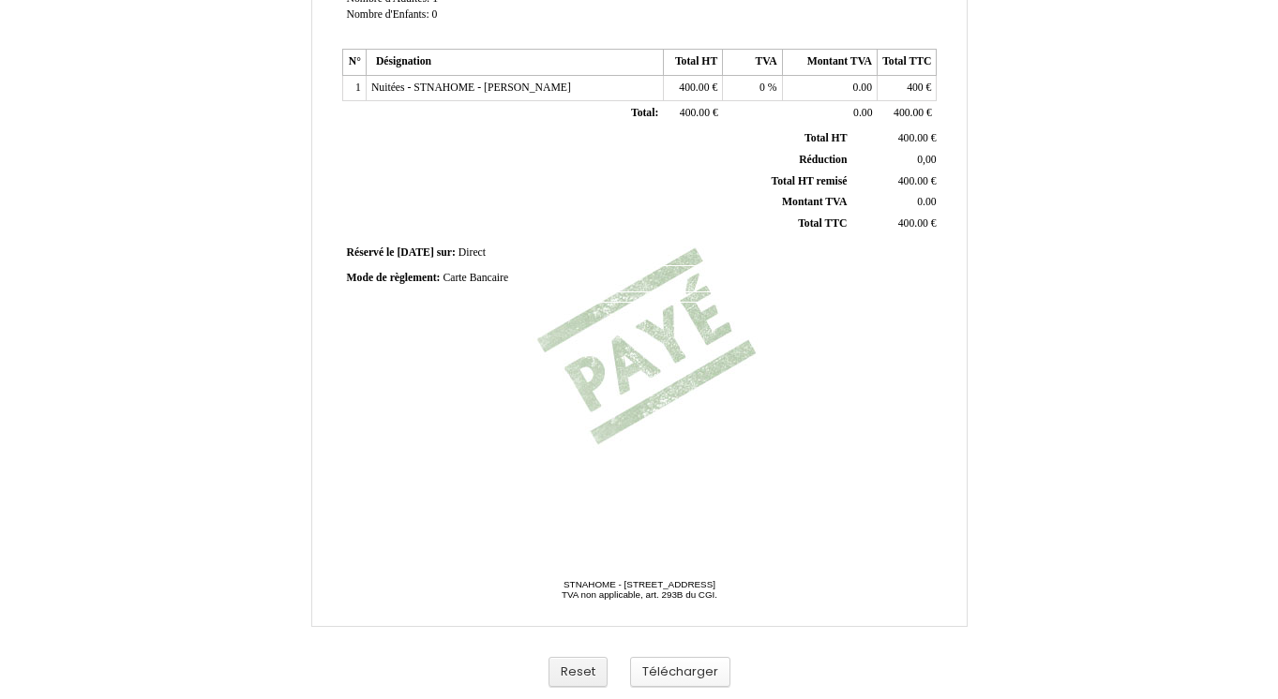
click at [688, 677] on button "Télécharger" at bounding box center [680, 672] width 100 height 31
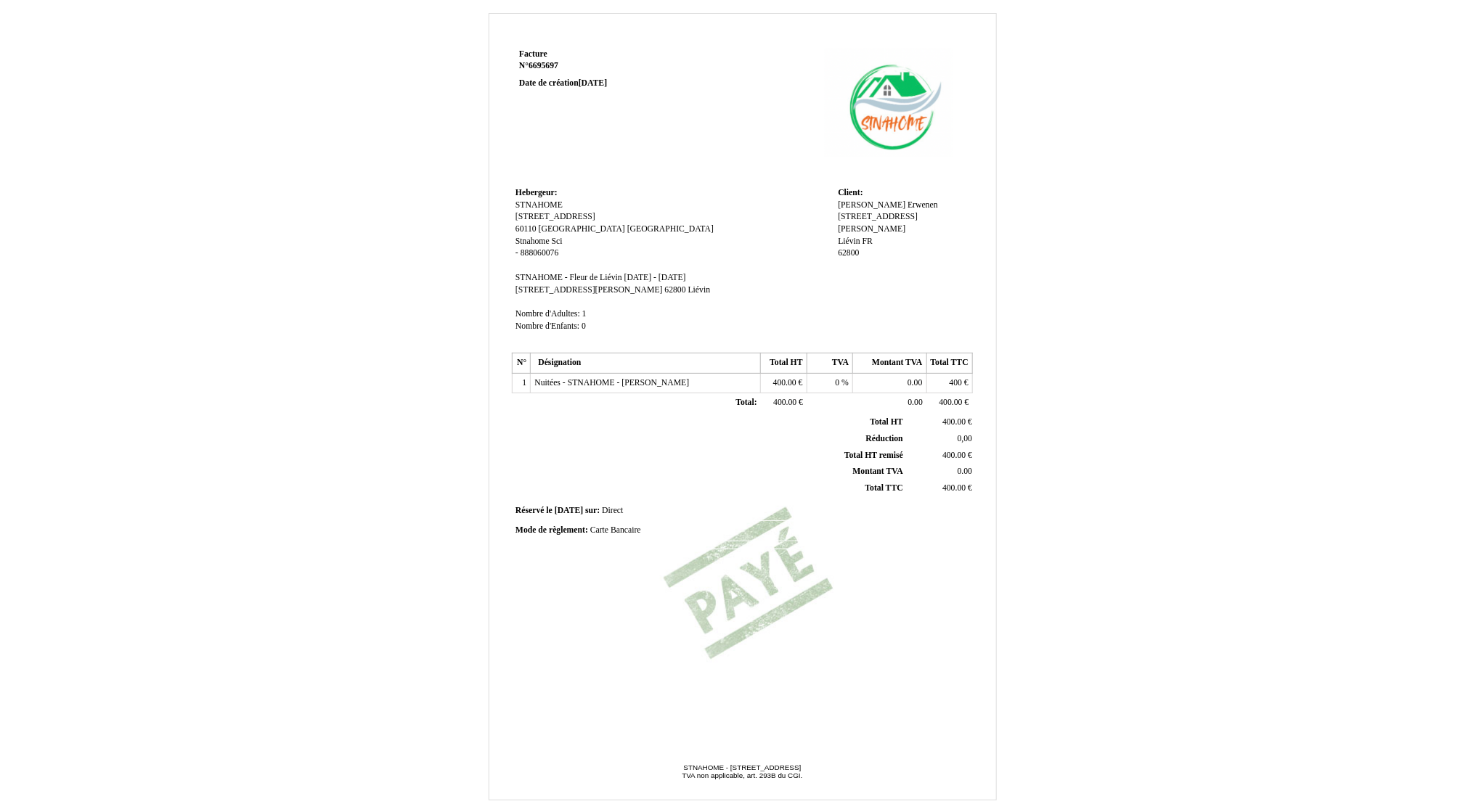
scroll to position [20, 0]
click at [579, 505] on span "[DATE]" at bounding box center [569, 509] width 29 height 9
type input "2025-08-01"
click at [696, 540] on div "Facture Facture N° 6695697 6695697 Date de création 08 September 2025 Hebergeur…" at bounding box center [742, 387] width 465 height 686
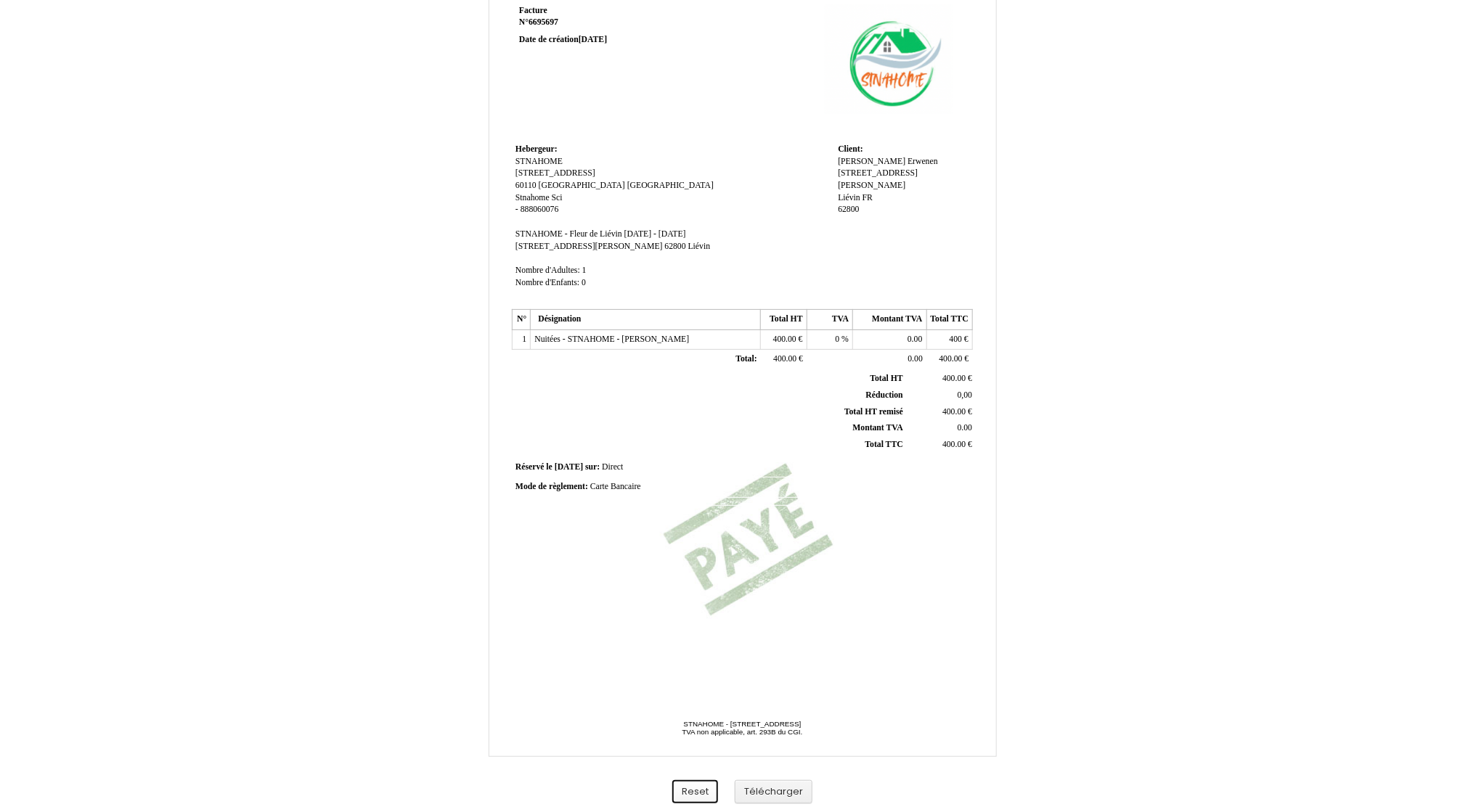
click at [702, 540] on button "Reset" at bounding box center [695, 792] width 46 height 24
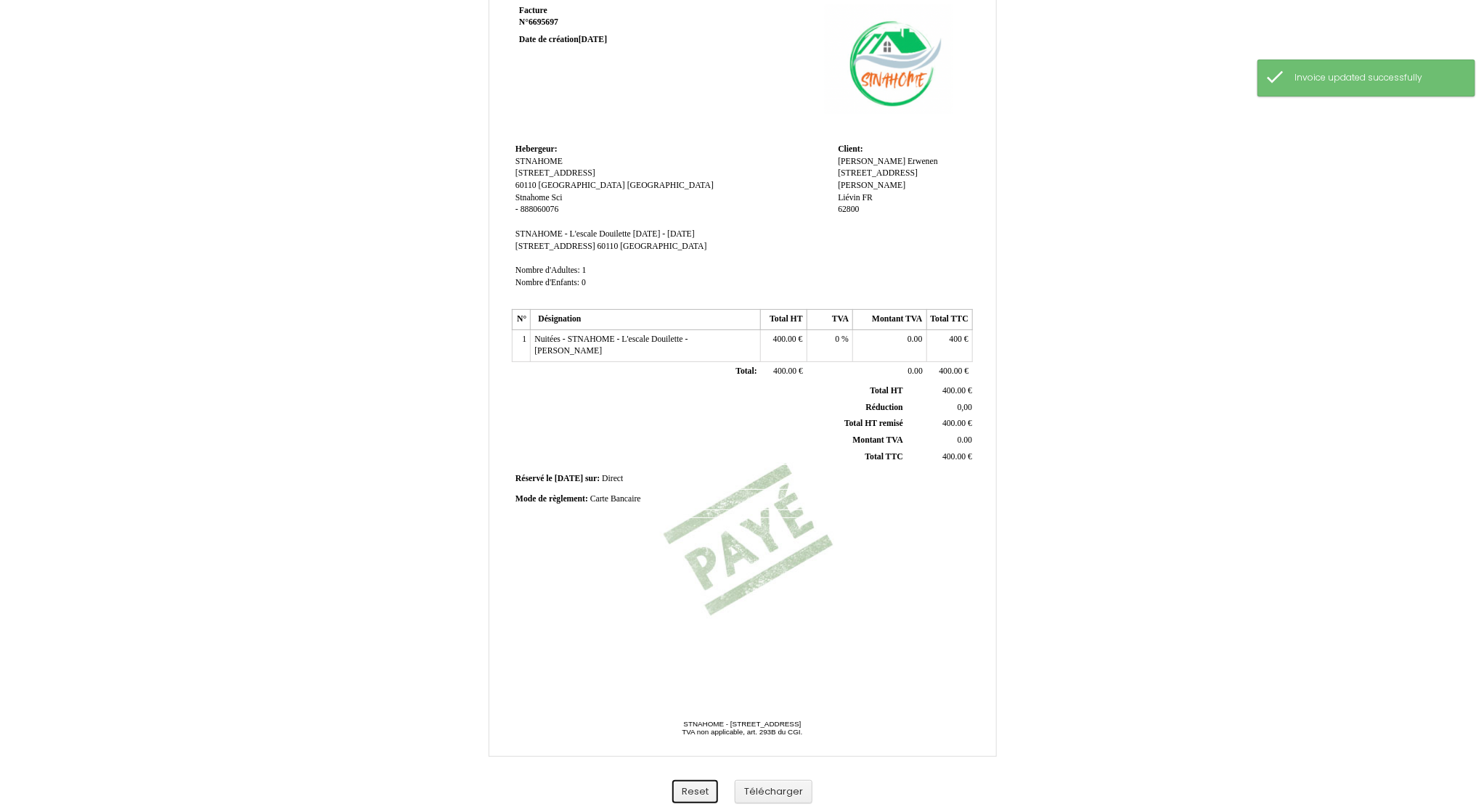
scroll to position [0, 0]
